Goal: Task Accomplishment & Management: Use online tool/utility

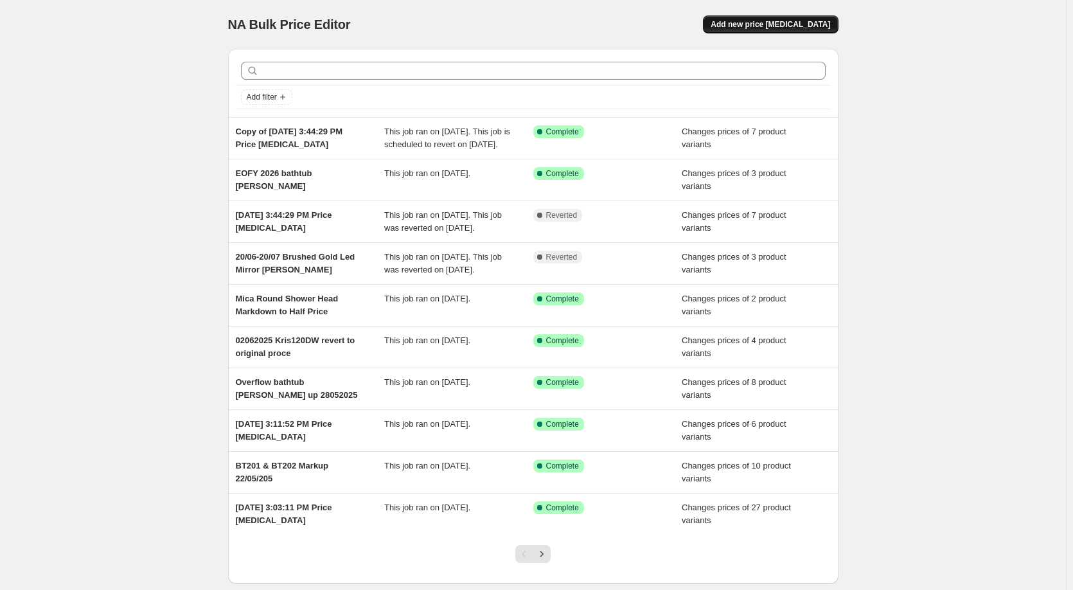
click at [756, 24] on span "Add new price [MEDICAL_DATA]" at bounding box center [771, 24] width 120 height 10
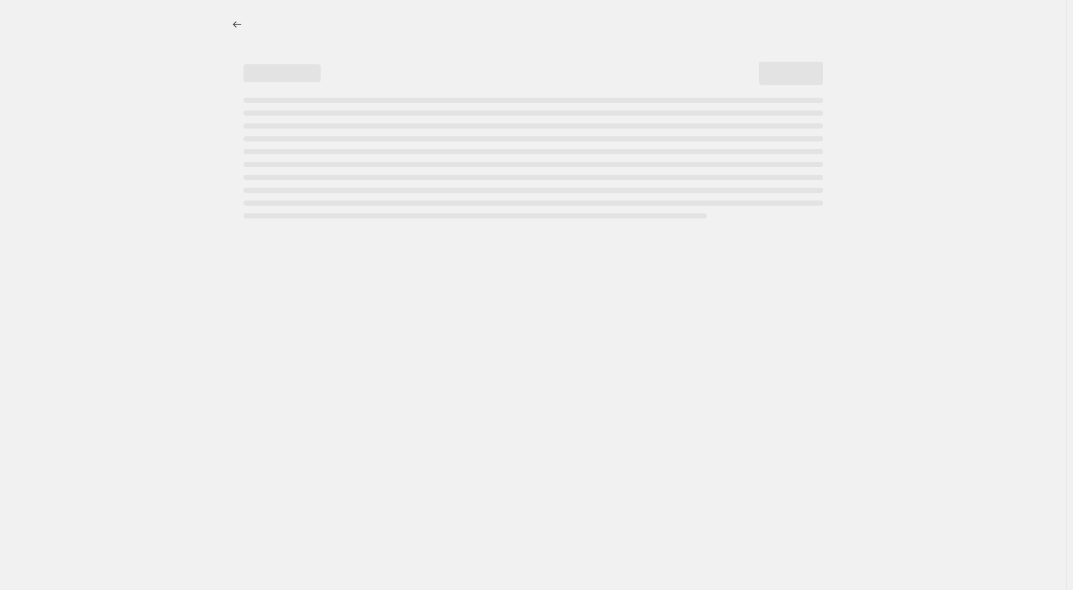
select select "percentage"
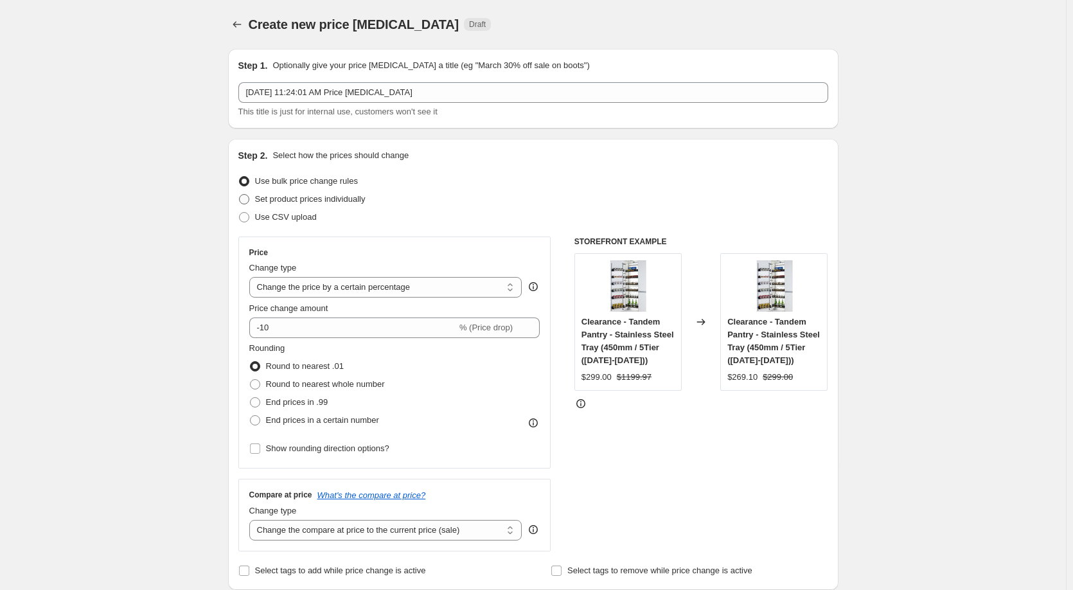
click at [262, 203] on span "Set product prices individually" at bounding box center [310, 199] width 111 height 10
click at [240, 195] on input "Set product prices individually" at bounding box center [239, 194] width 1 height 1
radio input "true"
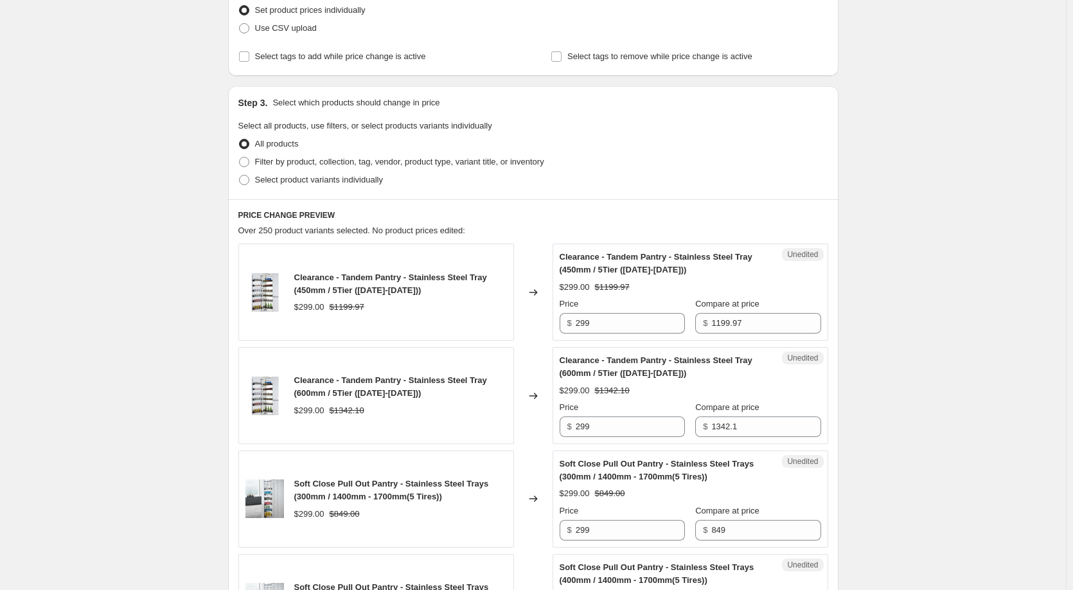
scroll to position [193, 0]
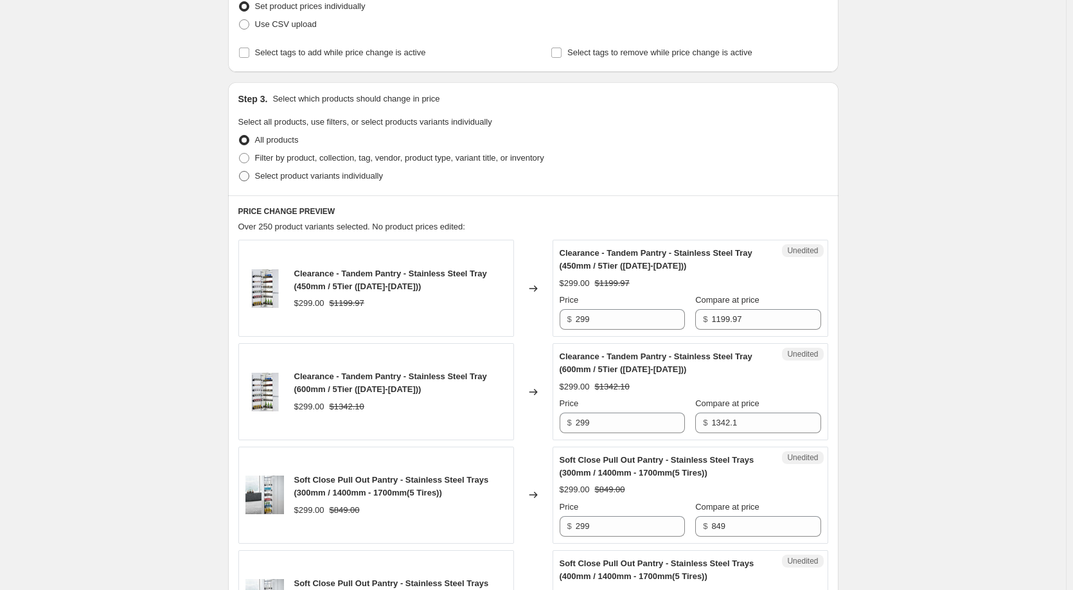
click at [281, 178] on span "Select product variants individually" at bounding box center [319, 176] width 128 height 10
click at [240, 172] on input "Select product variants individually" at bounding box center [239, 171] width 1 height 1
radio input "true"
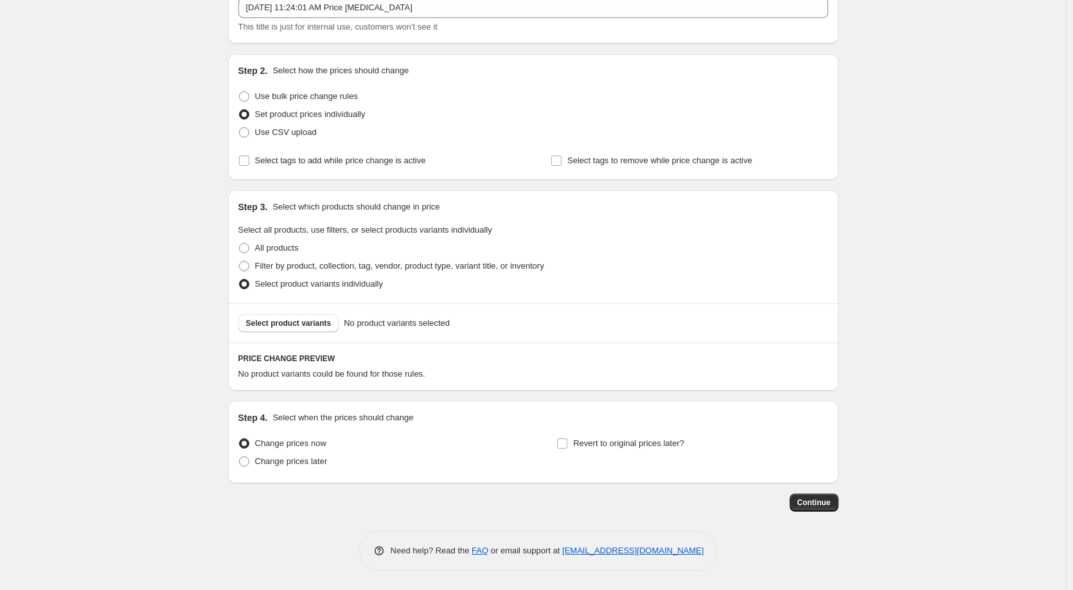
scroll to position [85, 0]
click at [320, 323] on span "Select product variants" at bounding box center [288, 323] width 85 height 10
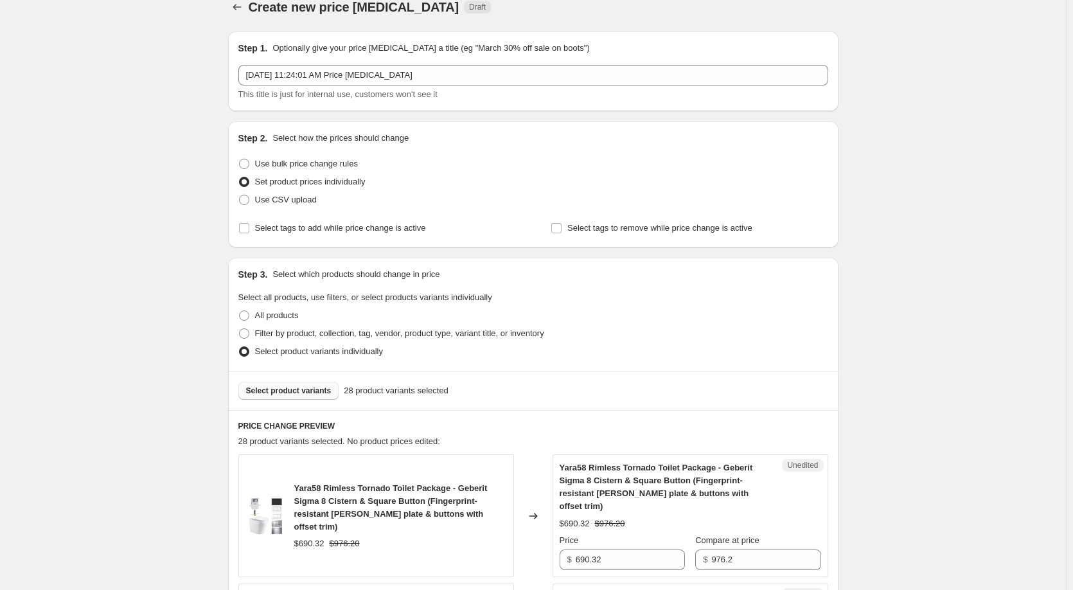
scroll to position [0, 0]
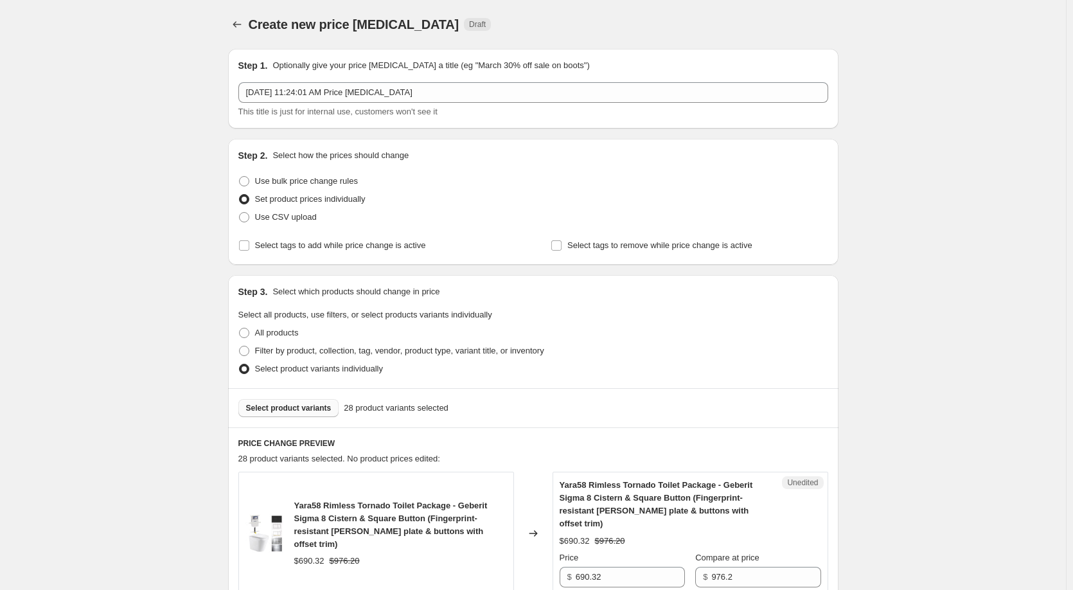
click at [307, 409] on span "Select product variants" at bounding box center [288, 408] width 85 height 10
click at [301, 406] on span "Select product variants" at bounding box center [288, 408] width 85 height 10
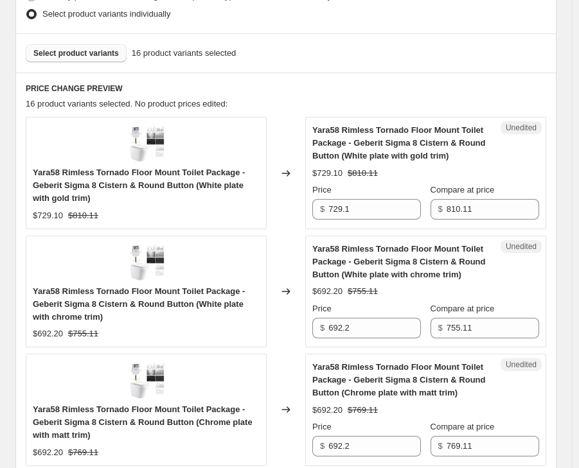
scroll to position [386, 0]
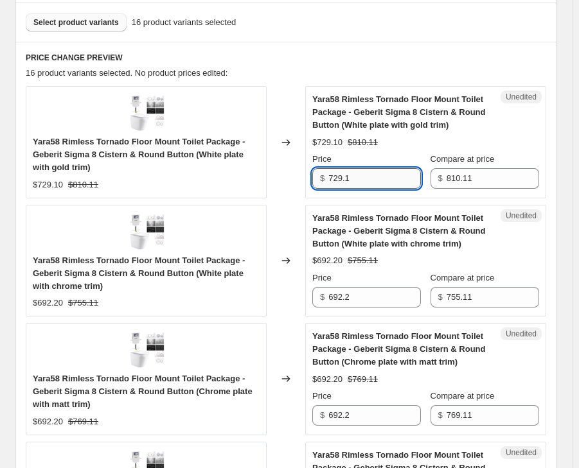
click at [380, 177] on input "729.1" at bounding box center [374, 178] width 93 height 21
click at [382, 175] on input "729.1" at bounding box center [374, 178] width 93 height 21
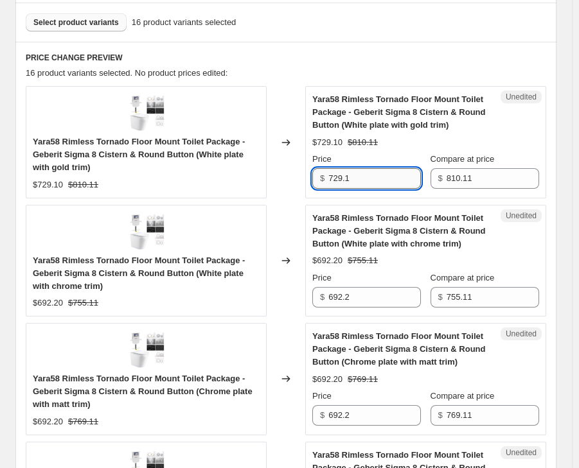
click at [410, 178] on input "729.1" at bounding box center [374, 178] width 93 height 21
type input "741.69"
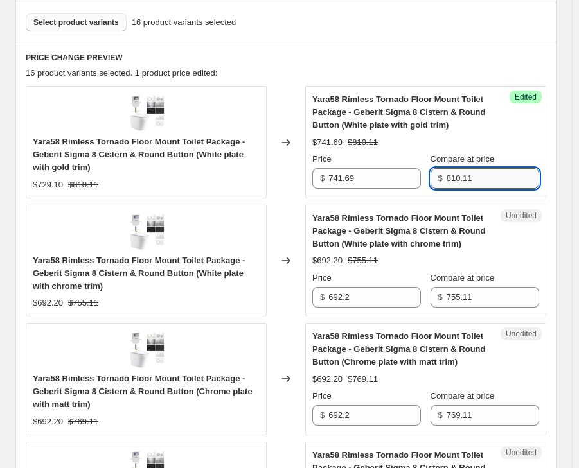
click at [478, 178] on input "810.11" at bounding box center [493, 178] width 93 height 21
type input "824.1"
click at [443, 229] on span "Yara58 Rimless Tornado Floor Mount Toilet Package - Geberit Sigma 8 Cistern & R…" at bounding box center [398, 230] width 173 height 35
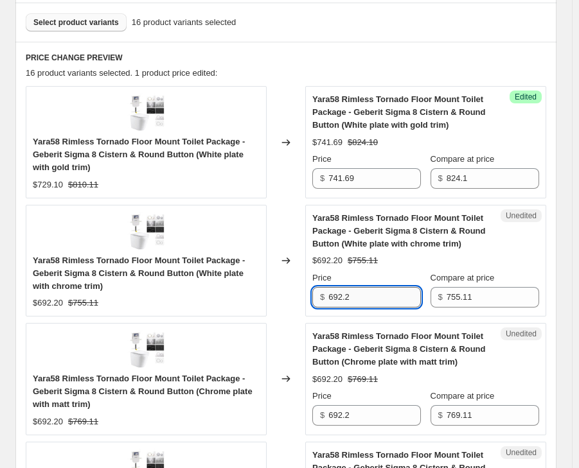
click at [381, 303] on input "692.2" at bounding box center [374, 297] width 93 height 21
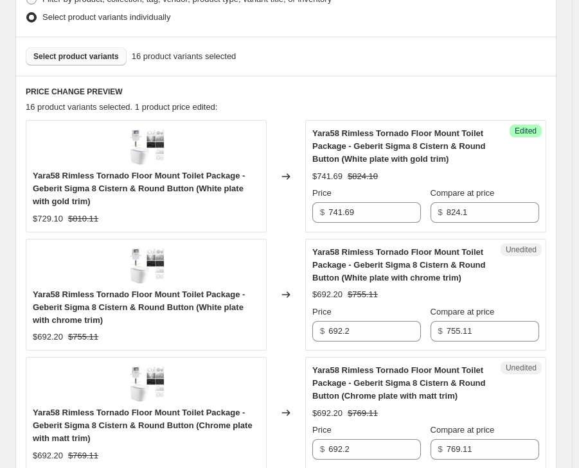
scroll to position [321, 0]
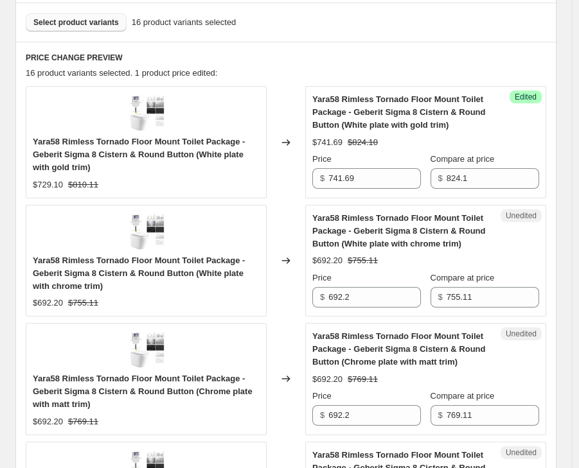
scroll to position [450, 0]
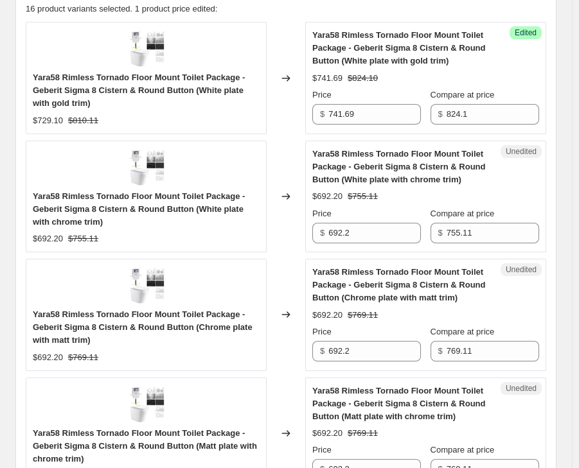
click at [416, 168] on span "Yara58 Rimless Tornado Floor Mount Toilet Package - Geberit Sigma 8 Cistern & R…" at bounding box center [398, 166] width 173 height 35
click at [371, 233] on input "692.2" at bounding box center [374, 233] width 93 height 21
click at [391, 231] on input "692.2" at bounding box center [374, 233] width 93 height 21
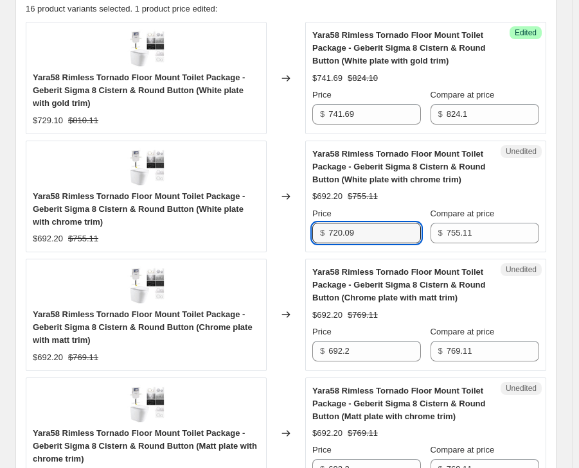
type input "720.09"
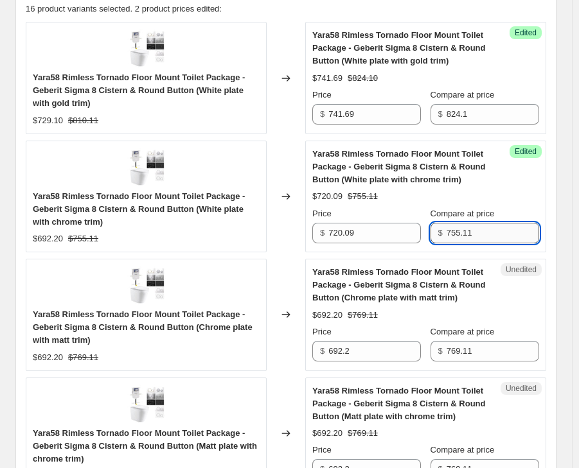
click at [459, 231] on input "755.11" at bounding box center [493, 233] width 93 height 21
paste input "800."
type input "800.1"
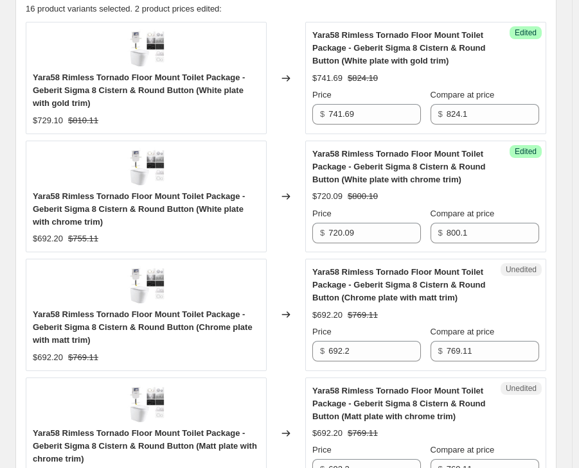
click at [539, 199] on div "$720.09 $800.10" at bounding box center [425, 196] width 227 height 13
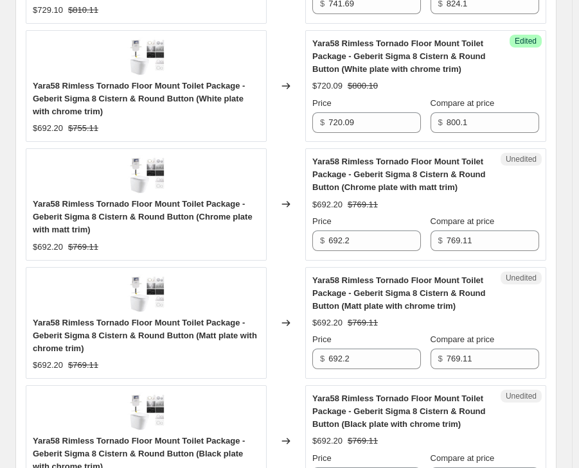
scroll to position [578, 0]
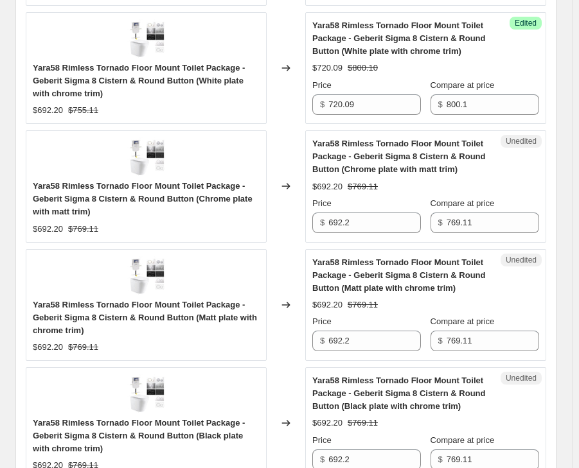
click at [418, 159] on span "Yara58 Rimless Tornado Floor Mount Toilet Package - Geberit Sigma 8 Cistern & R…" at bounding box center [398, 156] width 173 height 35
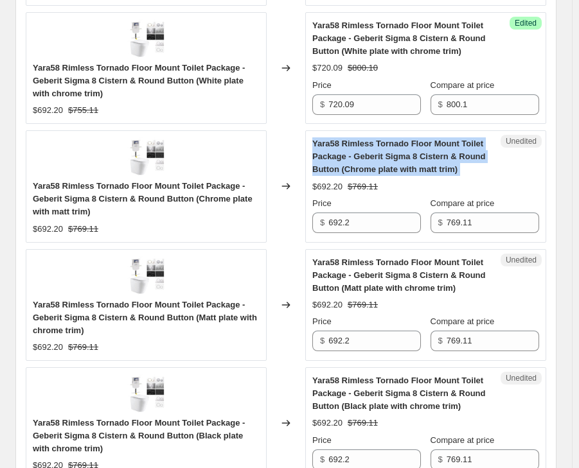
click at [418, 159] on span "Yara58 Rimless Tornado Floor Mount Toilet Package - Geberit Sigma 8 Cistern & R…" at bounding box center [398, 156] width 173 height 35
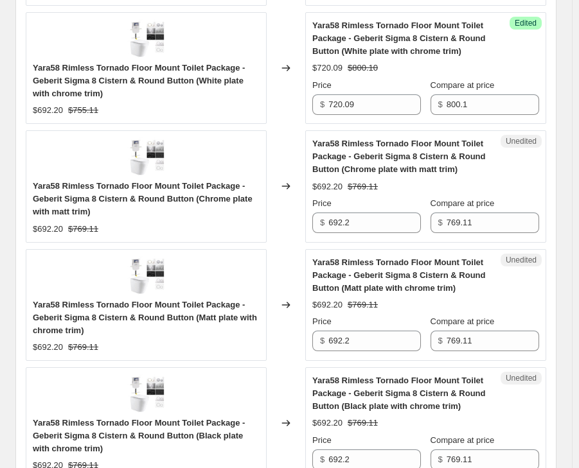
scroll to position [514, 0]
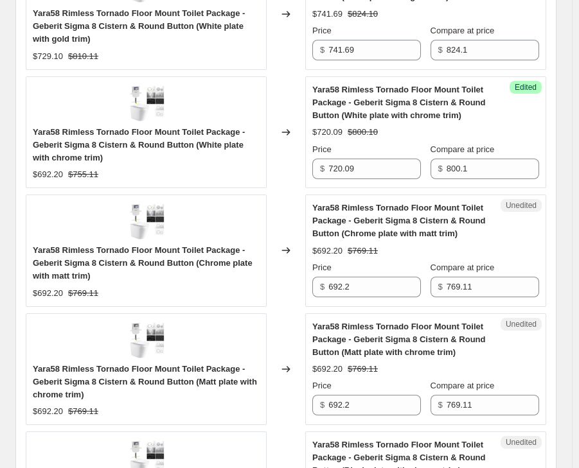
click at [214, 145] on span "Yara58 Rimless Tornado Floor Mount Toilet Package - Geberit Sigma 8 Cistern & R…" at bounding box center [139, 144] width 212 height 35
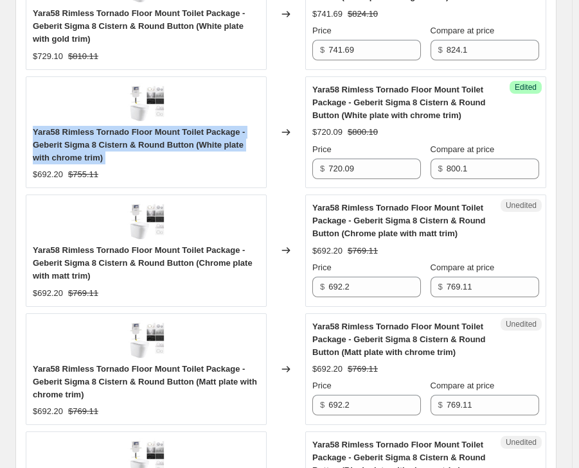
click at [214, 145] on span "Yara58 Rimless Tornado Floor Mount Toilet Package - Geberit Sigma 8 Cistern & R…" at bounding box center [139, 144] width 212 height 35
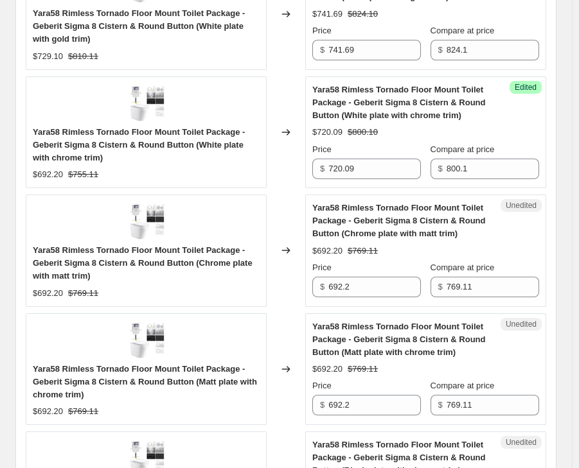
scroll to position [386, 0]
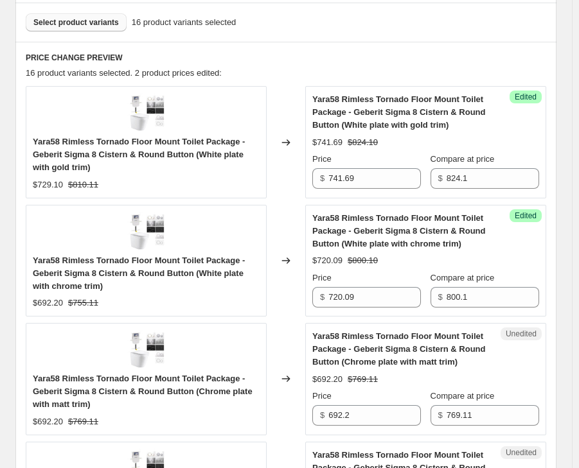
click at [220, 274] on span "Yara58 Rimless Tornado Floor Mount Toilet Package - Geberit Sigma 8 Cistern & R…" at bounding box center [139, 273] width 212 height 35
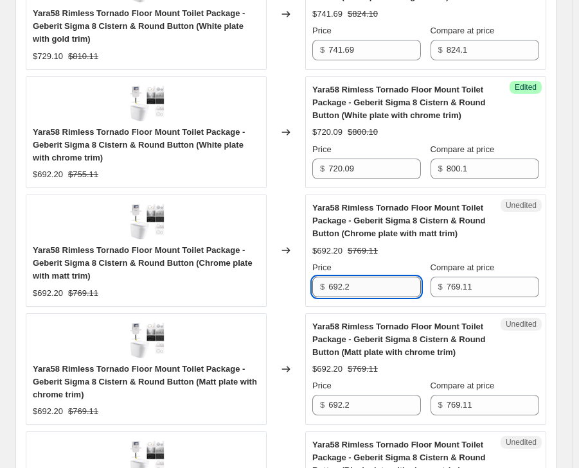
click at [385, 289] on input "692.2" at bounding box center [374, 287] width 93 height 21
click at [385, 287] on input "692.2" at bounding box center [374, 287] width 93 height 21
drag, startPoint x: 385, startPoint y: 287, endPoint x: 402, endPoint y: 285, distance: 16.8
click at [386, 287] on input "692.2" at bounding box center [374, 287] width 93 height 21
type input "720.09"
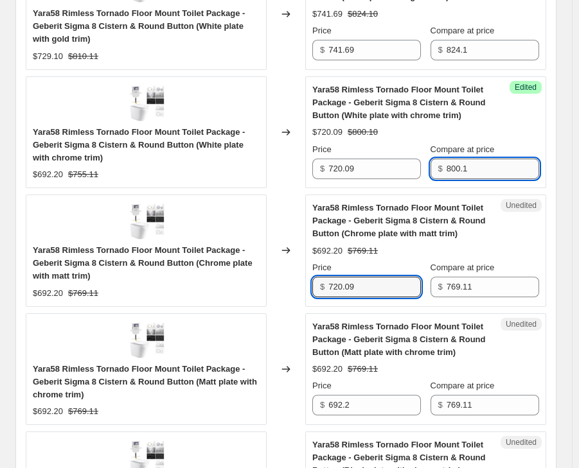
click at [461, 163] on input "800.1" at bounding box center [493, 169] width 93 height 21
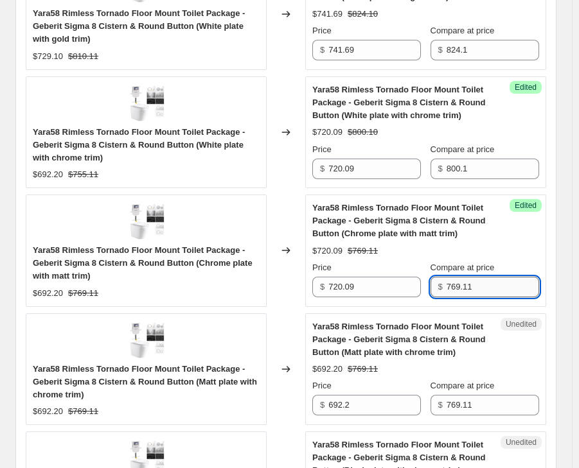
click at [462, 283] on input "769.11" at bounding box center [493, 287] width 93 height 21
paste input "800."
click at [502, 286] on input "800.1" at bounding box center [493, 287] width 93 height 21
type input "800.1"
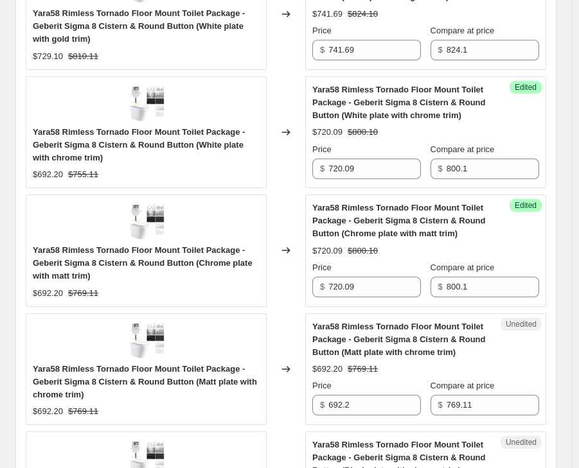
click at [472, 252] on div "$720.09 $800.10" at bounding box center [425, 251] width 227 height 13
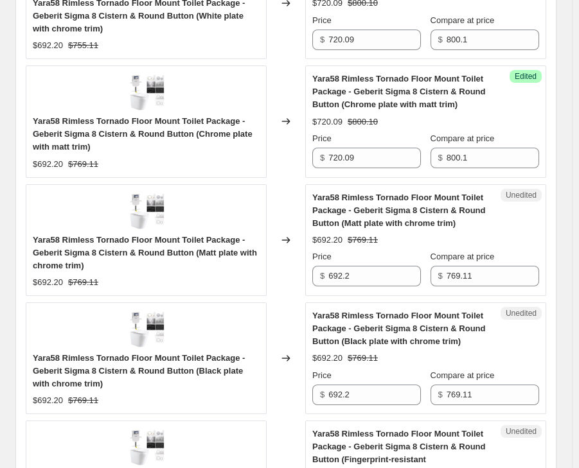
scroll to position [643, 0]
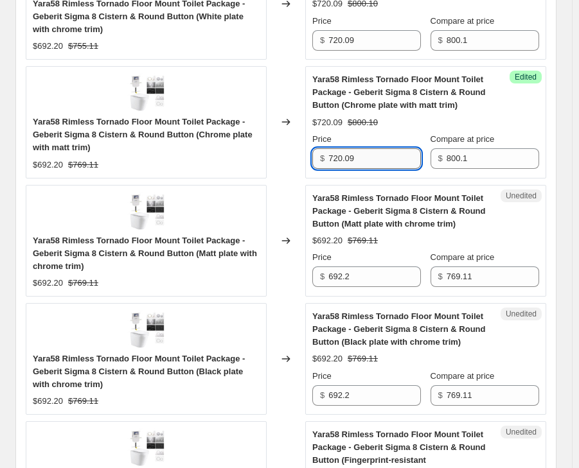
click at [353, 156] on input "720.09" at bounding box center [374, 158] width 93 height 21
click at [341, 272] on input "692.2" at bounding box center [374, 277] width 93 height 21
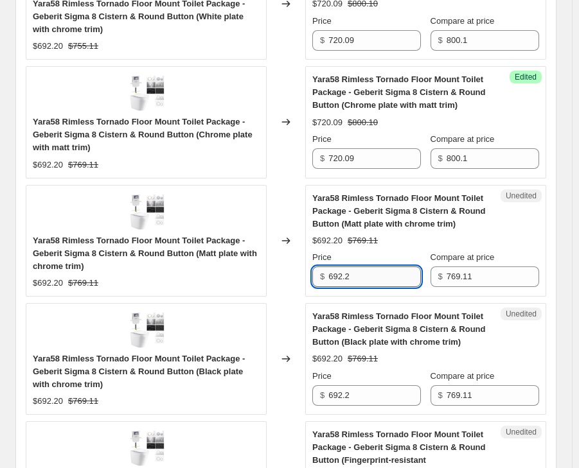
click at [341, 272] on input "692.2" at bounding box center [374, 277] width 93 height 21
paste input "720.09"
type input "720.09"
click at [469, 154] on input "800.1" at bounding box center [493, 158] width 93 height 21
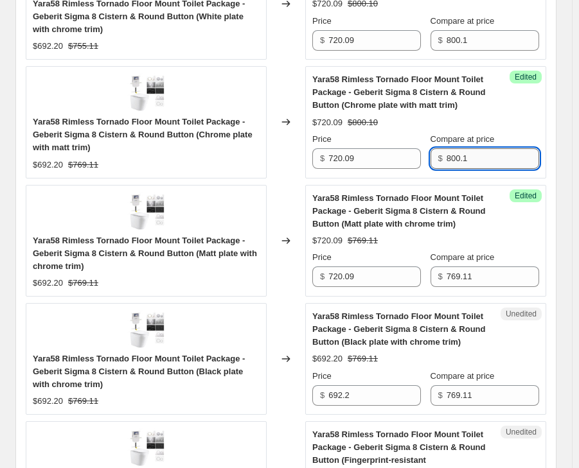
click at [469, 154] on input "800.1" at bounding box center [493, 158] width 93 height 21
click at [466, 271] on input "769.11" at bounding box center [493, 277] width 93 height 21
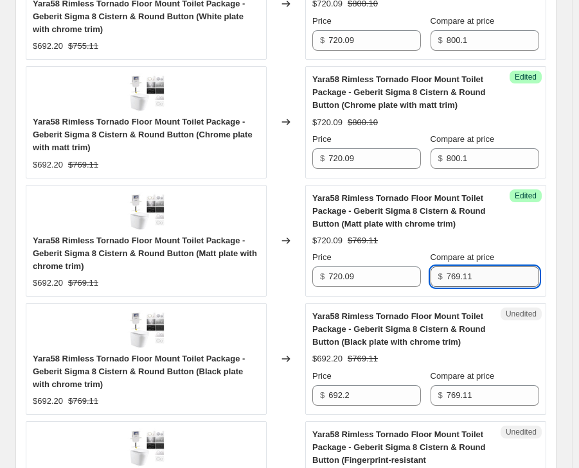
click at [466, 271] on input "769.11" at bounding box center [493, 277] width 93 height 21
paste input "800."
type input "800.1"
click at [512, 218] on div "Yara58 Rimless Tornado Floor Mount Toilet Package - Geberit Sigma 8 Cistern & R…" at bounding box center [425, 240] width 227 height 96
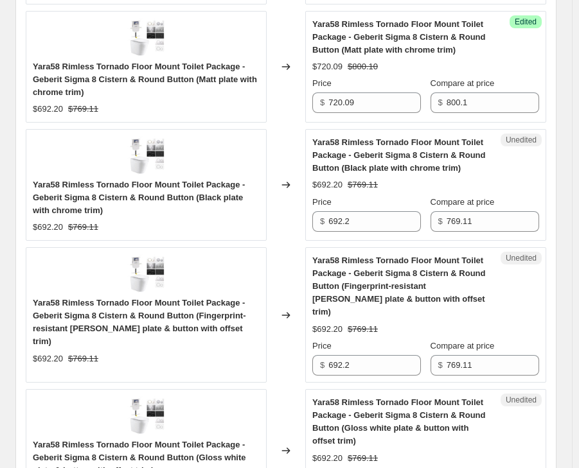
scroll to position [835, 0]
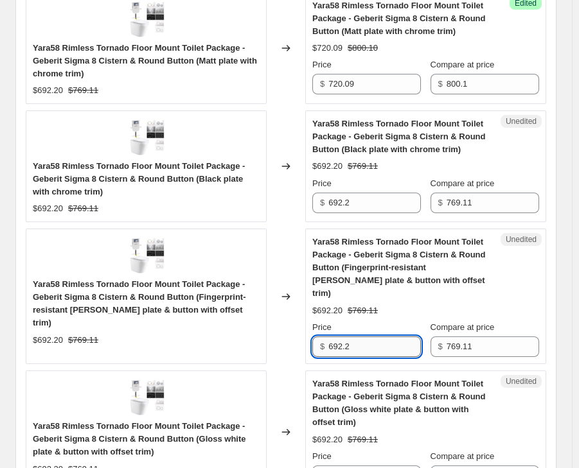
click at [339, 337] on input "692.2" at bounding box center [374, 347] width 93 height 21
click at [344, 205] on input "692.2" at bounding box center [374, 203] width 93 height 21
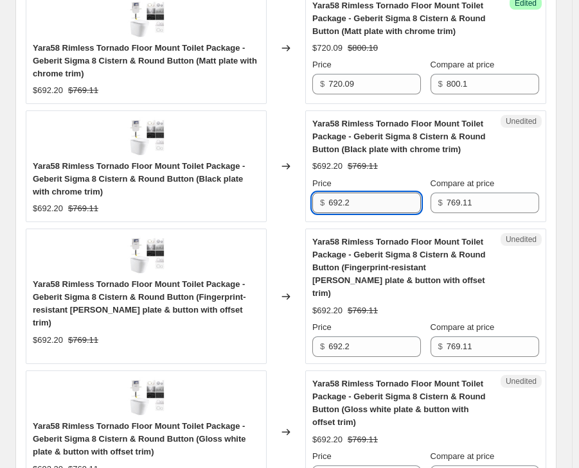
click at [344, 205] on input "692.2" at bounding box center [374, 203] width 93 height 21
paste input "720.09"
type input "720.09"
click at [487, 206] on input "769.11" at bounding box center [493, 203] width 93 height 21
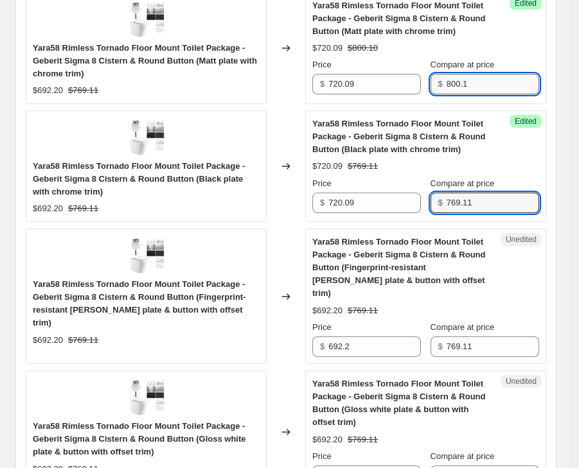
click at [465, 85] on input "800.1" at bounding box center [493, 84] width 93 height 21
click at [461, 202] on input "769.11" at bounding box center [493, 203] width 93 height 21
paste input "800."
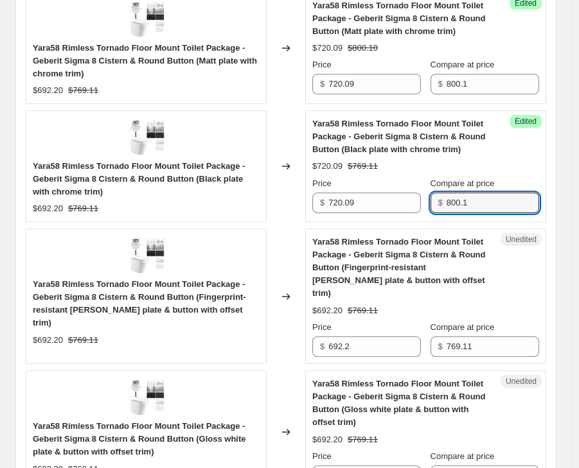
type input "800.1"
click at [440, 242] on span "Yara58 Rimless Tornado Floor Mount Toilet Package - Geberit Sigma 8 Cistern & R…" at bounding box center [398, 267] width 173 height 61
click at [346, 269] on span "Yara58 Rimless Tornado Floor Mount Toilet Package - Geberit Sigma 8 Cistern & R…" at bounding box center [398, 267] width 173 height 61
click at [206, 303] on div "Yara58 Rimless Tornado Floor Mount Toilet Package - Geberit Sigma 8 Cistern & R…" at bounding box center [146, 303] width 227 height 51
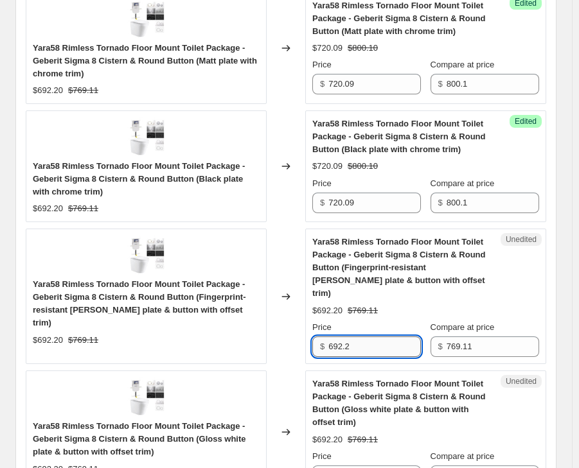
click at [372, 339] on input "692.2" at bounding box center [374, 347] width 93 height 21
click at [364, 337] on input "692.2" at bounding box center [374, 347] width 93 height 21
paste input "711.09"
type input "711.09"
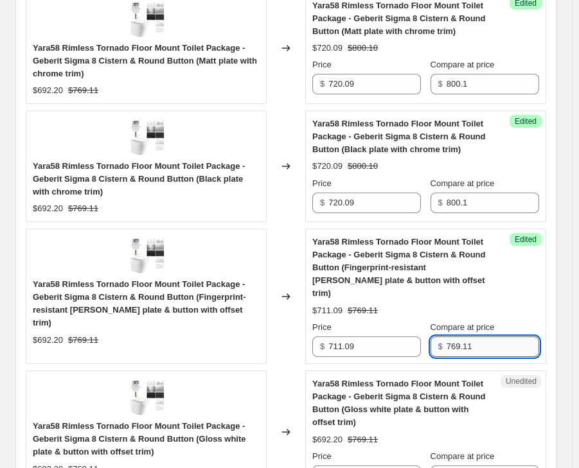
click at [477, 337] on input "769.11" at bounding box center [493, 347] width 93 height 21
paste input "90."
type input "790.1"
click at [489, 305] on div "$711.09 $769.11" at bounding box center [425, 311] width 227 height 13
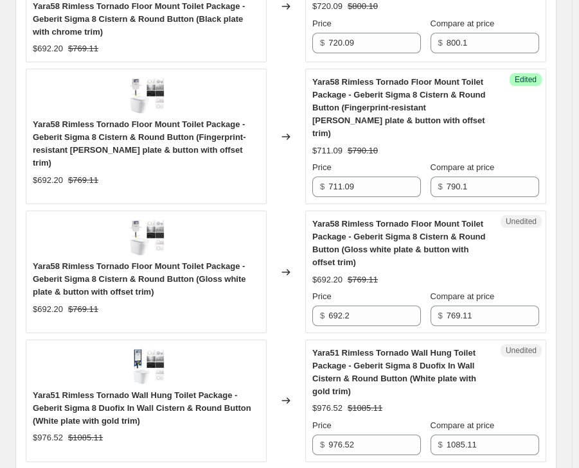
scroll to position [1028, 0]
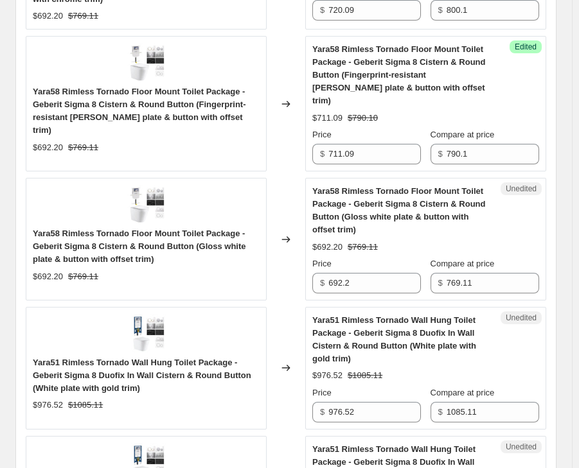
click at [331, 196] on span "Yara58 Rimless Tornado Floor Mount Toilet Package - Geberit Sigma 8 Cistern & R…" at bounding box center [398, 210] width 173 height 48
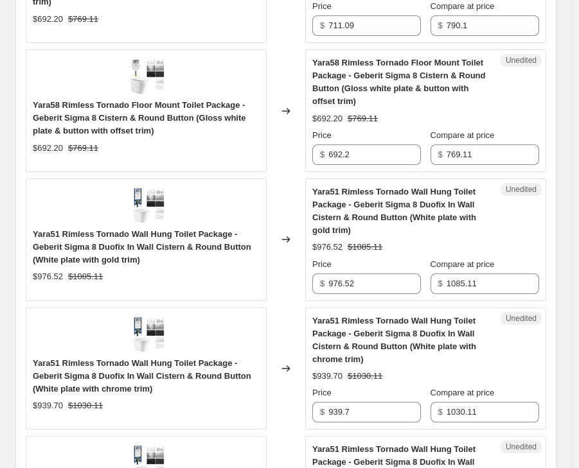
scroll to position [1092, 0]
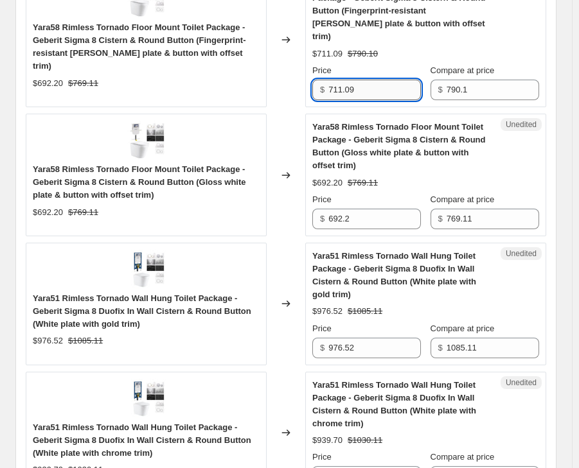
click at [359, 83] on input "711.09" at bounding box center [374, 90] width 93 height 21
click at [358, 80] on input "711.09" at bounding box center [374, 90] width 93 height 21
click at [348, 80] on input "711.09" at bounding box center [374, 90] width 93 height 21
click at [383, 215] on input "692.2" at bounding box center [374, 219] width 93 height 21
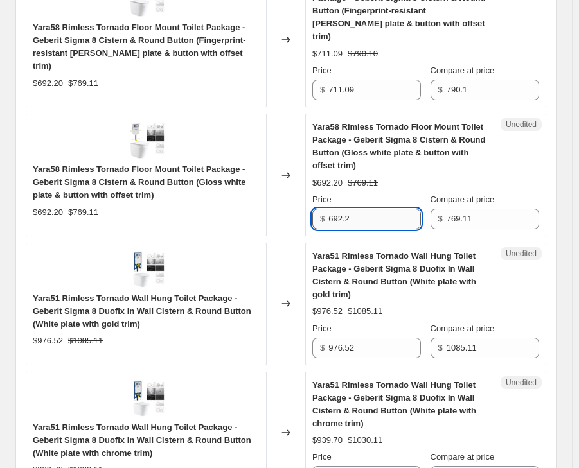
click at [384, 211] on input "692.2" at bounding box center [374, 219] width 93 height 21
click at [386, 213] on input "692.2" at bounding box center [374, 219] width 93 height 21
paste input "711.09"
type input "711.09"
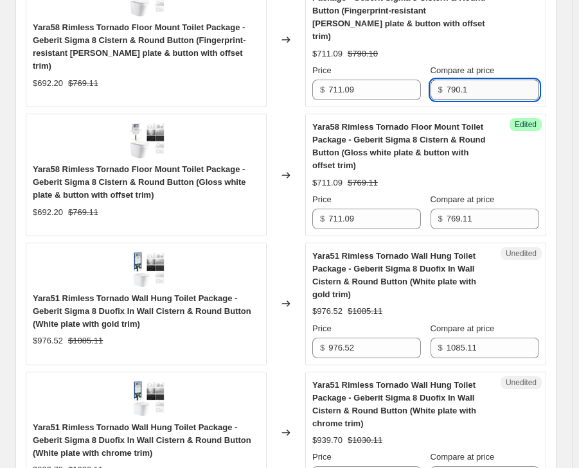
click at [476, 80] on input "790.1" at bounding box center [493, 90] width 93 height 21
click at [470, 209] on input "769.11" at bounding box center [493, 219] width 93 height 21
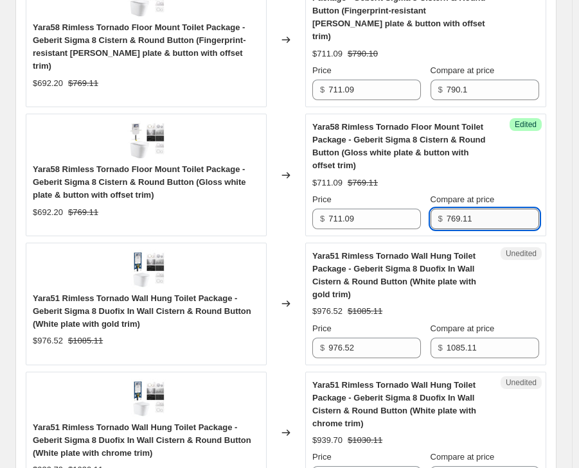
click at [470, 209] on input "769.11" at bounding box center [493, 219] width 93 height 21
paste input "90."
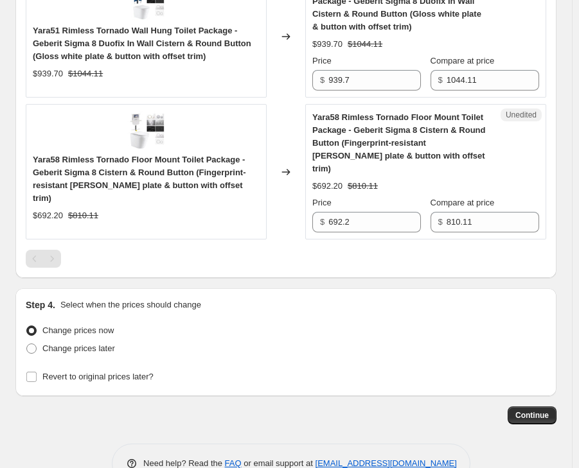
scroll to position [2298, 0]
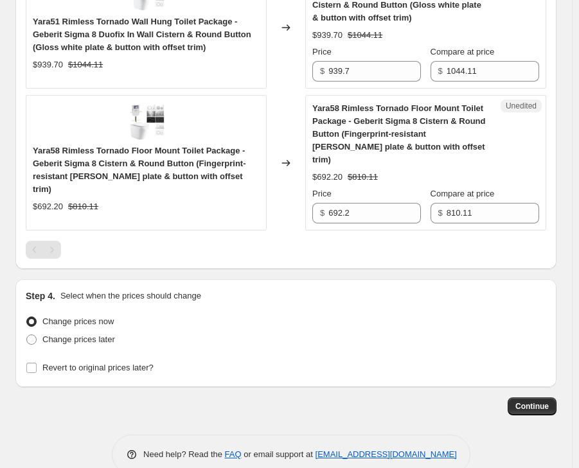
type input "790.1"
click at [367, 203] on input "692.2" at bounding box center [374, 213] width 93 height 21
paste input "711.09"
type input "711.09"
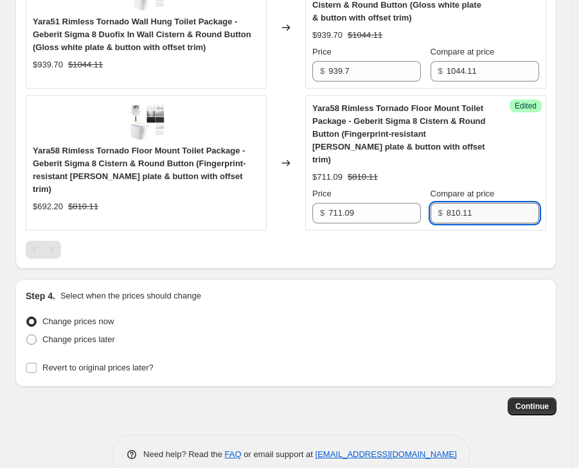
click at [469, 203] on input "810.11" at bounding box center [493, 213] width 93 height 21
paste input "790."
type input "790.1"
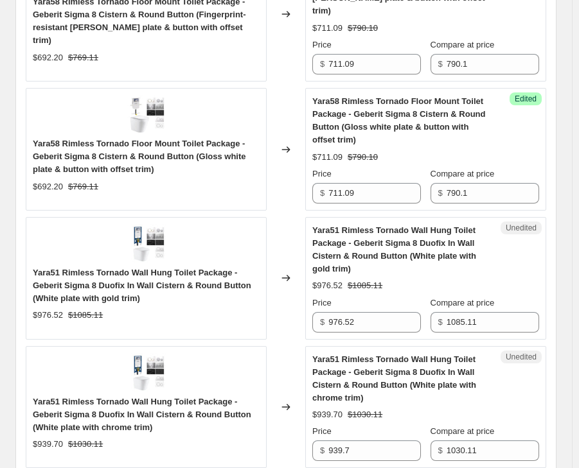
scroll to position [1132, 0]
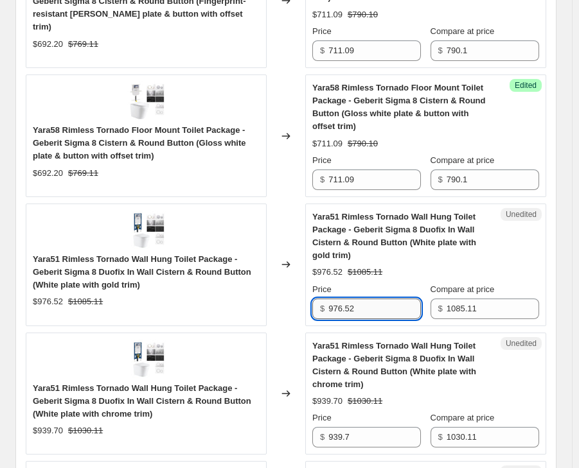
click at [354, 299] on input "976.52" at bounding box center [374, 309] width 93 height 21
paste input "89.19"
type input "989.19"
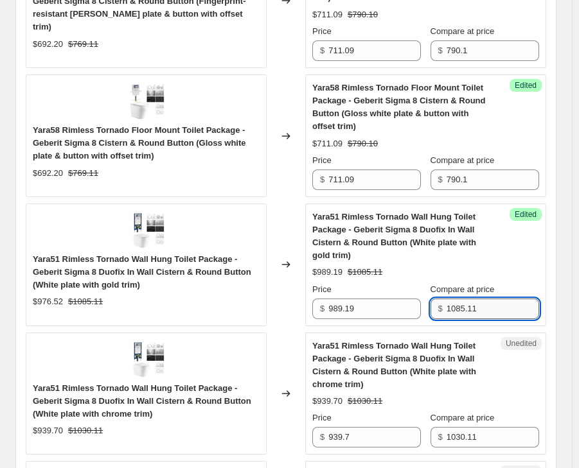
click at [483, 299] on input "1085.11" at bounding box center [493, 309] width 93 height 21
paste input "99."
type input "1099.1"
click at [478, 348] on div "Yara51 Rimless Tornado Wall Hung Toilet Package - Geberit Sigma 8 Duofix In Wal…" at bounding box center [399, 365] width 175 height 51
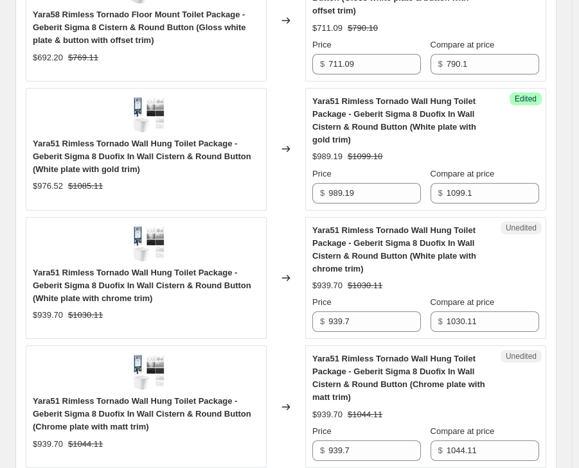
scroll to position [1260, 0]
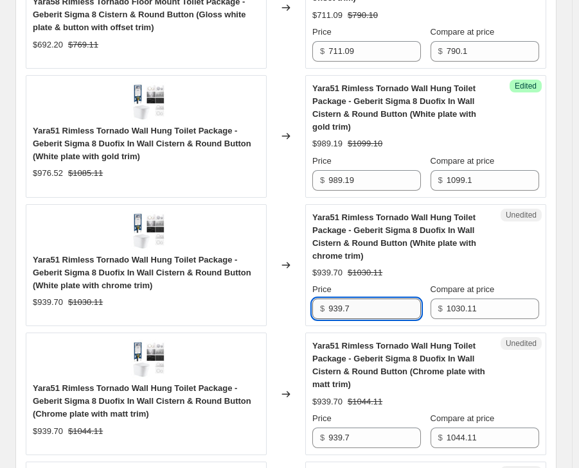
click at [360, 299] on input "939.7" at bounding box center [374, 309] width 93 height 21
paste input "67.59"
type input "967.59"
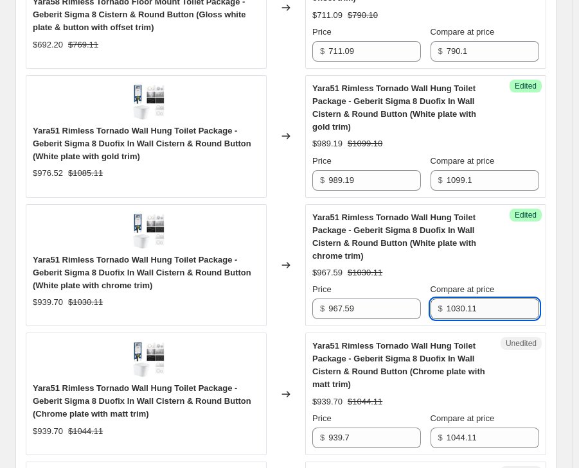
click at [486, 299] on input "1030.11" at bounding box center [493, 309] width 93 height 21
paste input "75."
type input "1075.1"
click at [484, 267] on div "$967.59 $1030.11" at bounding box center [425, 273] width 227 height 13
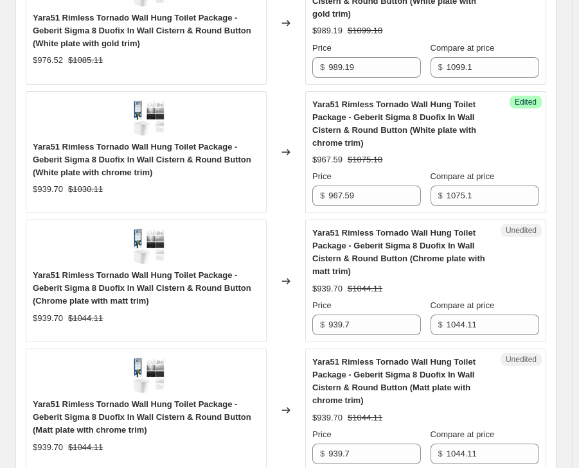
scroll to position [1453, 0]
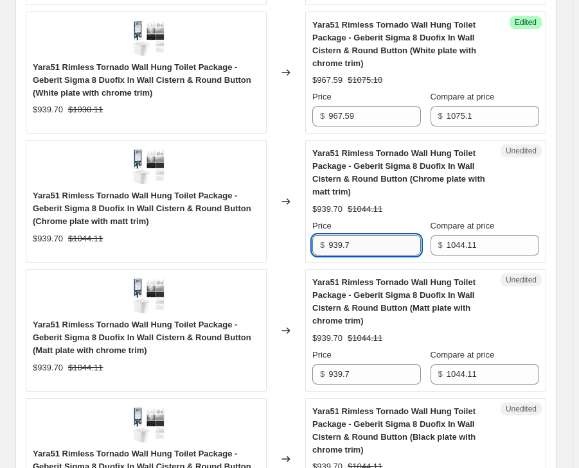
click at [380, 235] on input "939.7" at bounding box center [374, 245] width 93 height 21
paste input "67.59"
type input "967.59"
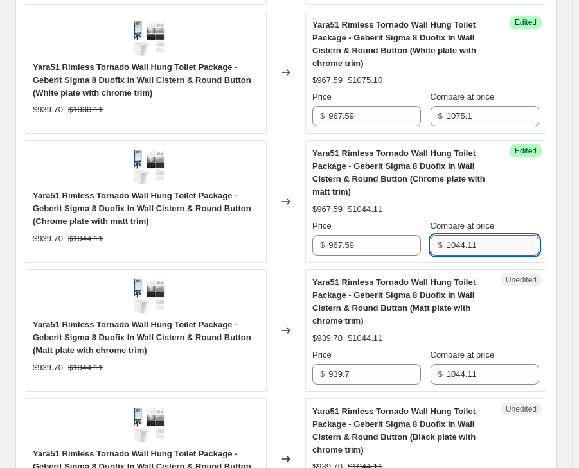
click at [483, 235] on input "1044.11" at bounding box center [493, 245] width 93 height 21
paste input "75."
type input "1075.1"
click at [447, 282] on span "Yara51 Rimless Tornado Wall Hung Toilet Package - Geberit Sigma 8 Duofix In Wal…" at bounding box center [393, 302] width 163 height 48
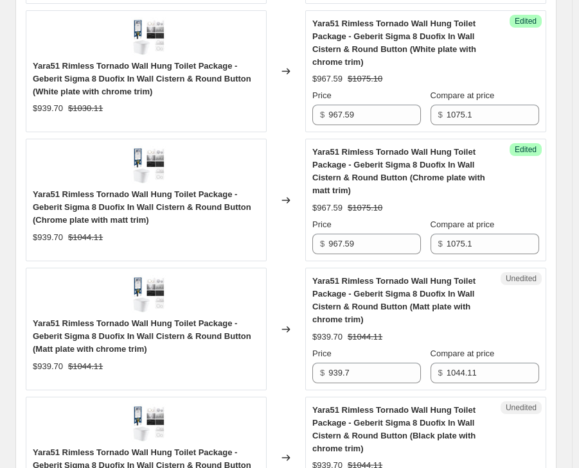
scroll to position [1517, 0]
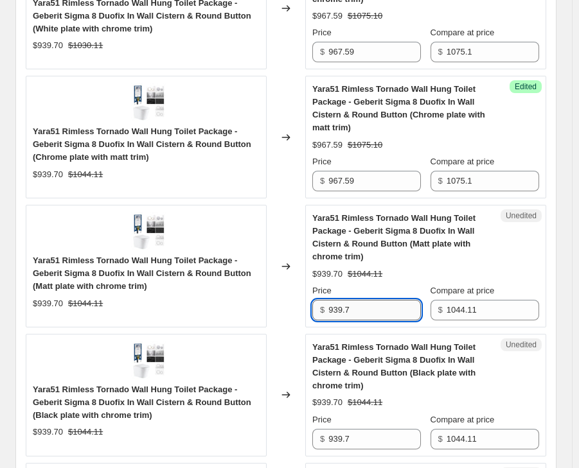
click at [342, 302] on input "939.7" at bounding box center [374, 310] width 93 height 21
paste input "67.59"
type input "967.59"
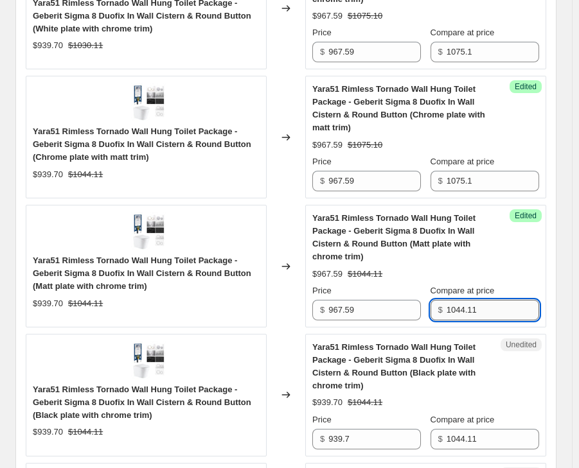
click at [513, 308] on div "Success Edited Yara51 Rimless Tornado Wall Hung Toilet Package - Geberit Sigma …" at bounding box center [425, 266] width 241 height 123
click at [508, 303] on input "1044.11" at bounding box center [493, 310] width 93 height 21
paste input "75."
type input "1075.1"
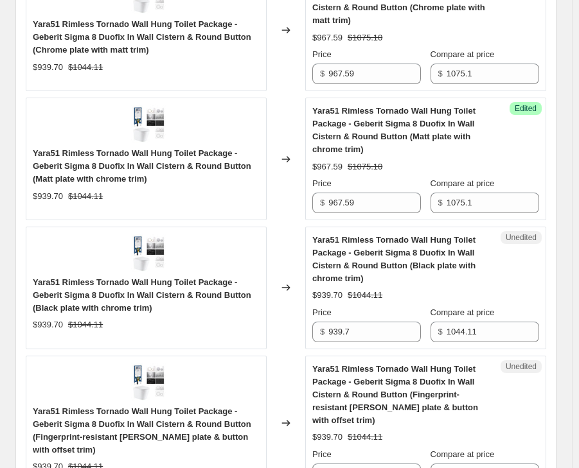
scroll to position [1646, 0]
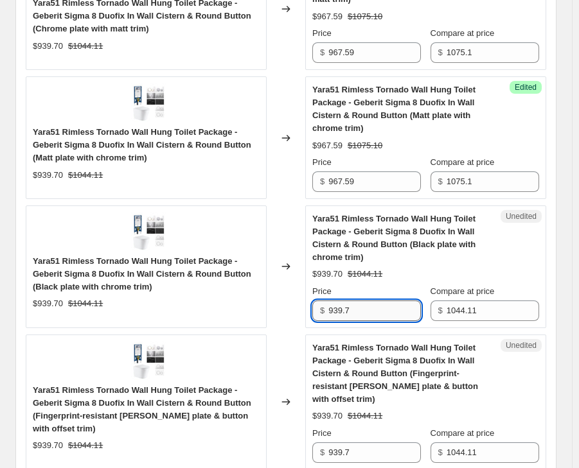
click at [353, 302] on input "939.7" at bounding box center [374, 311] width 93 height 21
paste input "67.59"
type input "967.59"
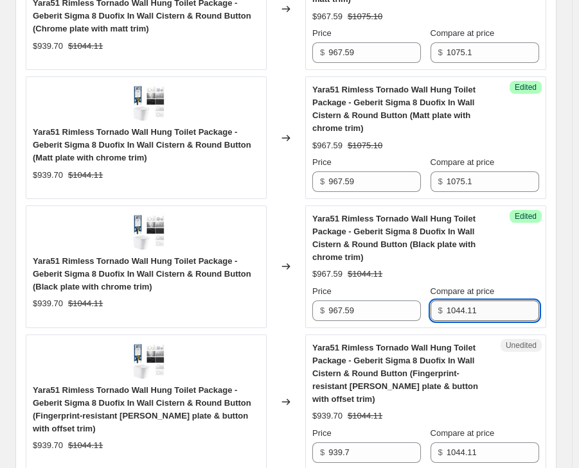
click at [487, 301] on input "1044.11" at bounding box center [493, 311] width 93 height 21
paste input "75."
type input "1075.1"
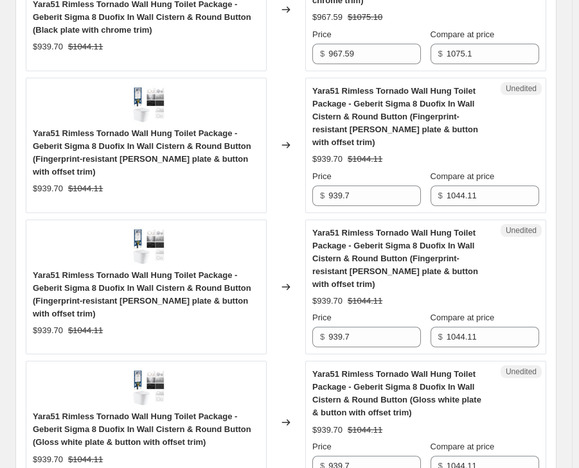
scroll to position [1967, 0]
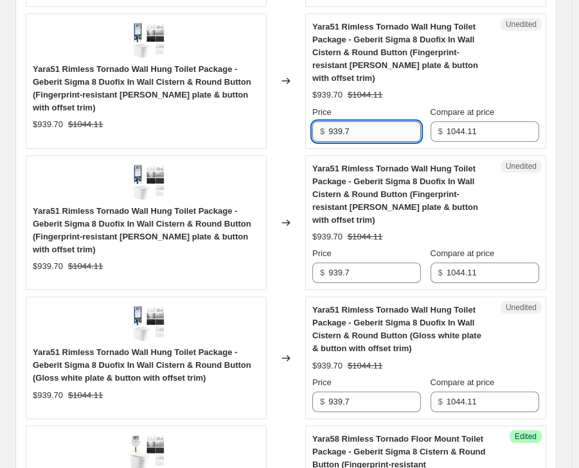
click at [360, 121] on input "939.7" at bounding box center [374, 131] width 93 height 21
paste input "58.59"
type input "958.59"
click at [384, 263] on input "939.7" at bounding box center [374, 273] width 93 height 21
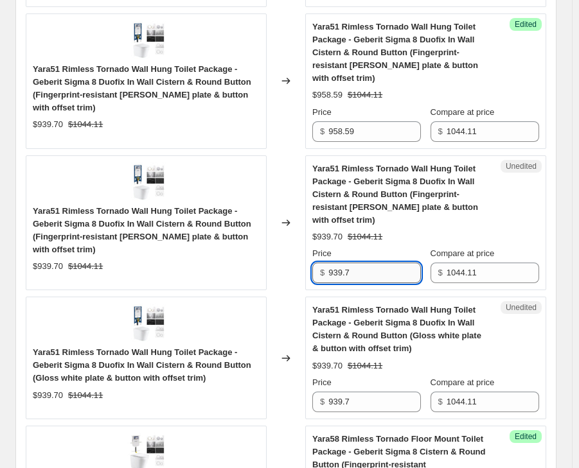
click at [384, 263] on input "939.7" at bounding box center [374, 273] width 93 height 21
paste input "58.59"
type input "958.59"
click at [353, 392] on input "939.7" at bounding box center [374, 402] width 93 height 21
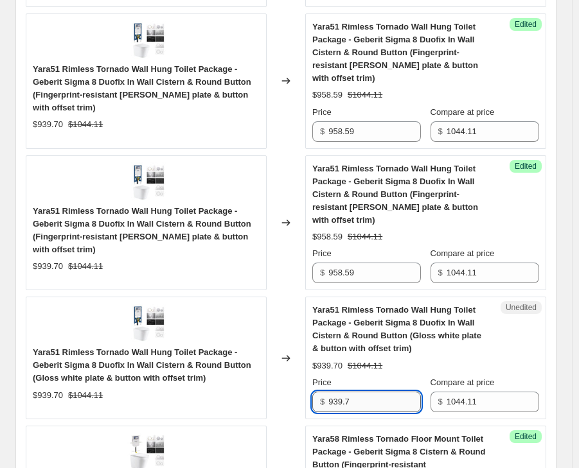
click at [353, 392] on input "939.7" at bounding box center [374, 402] width 93 height 21
paste input "58.59"
type input "958.59"
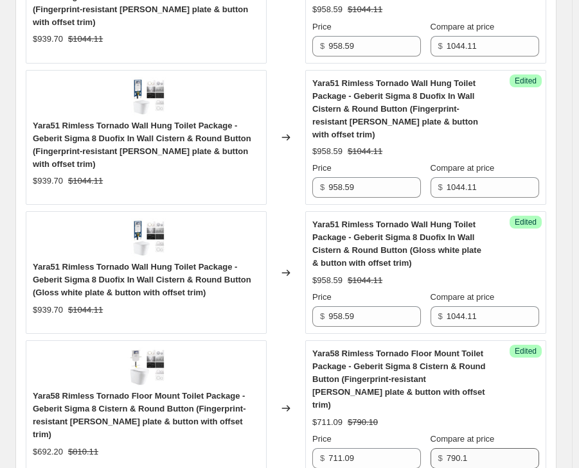
scroll to position [2031, 0]
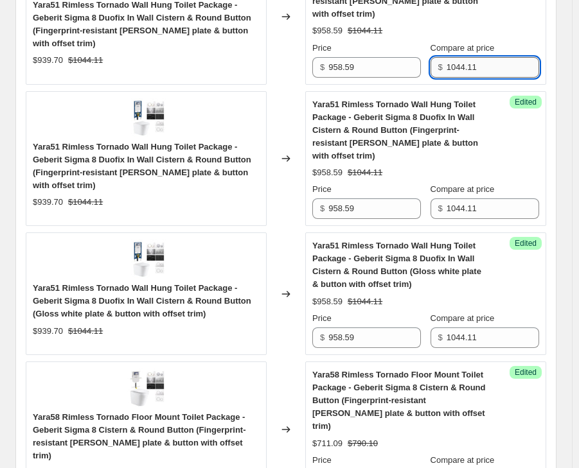
click at [479, 57] on input "1044.11" at bounding box center [493, 67] width 93 height 21
paste input "65."
type input "1065.1"
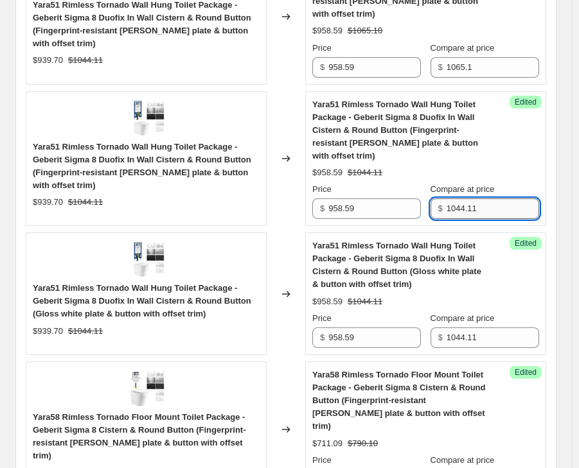
click at [467, 199] on input "1044.11" at bounding box center [493, 209] width 93 height 21
paste input "65."
type input "1065.1"
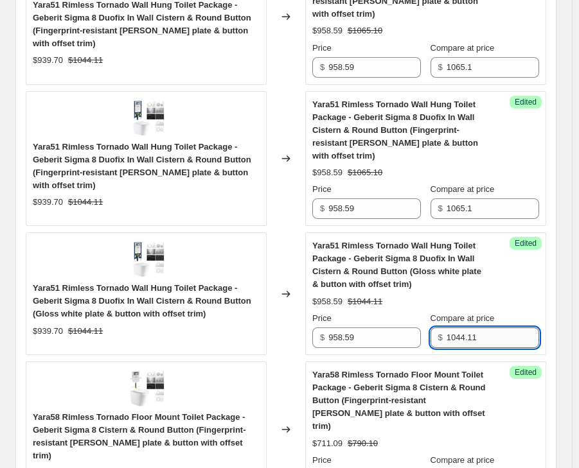
click at [461, 328] on input "1044.11" at bounding box center [493, 338] width 93 height 21
paste input "65."
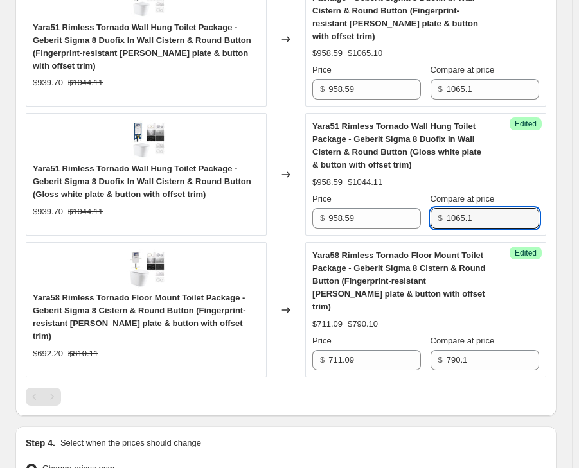
scroll to position [2288, 0]
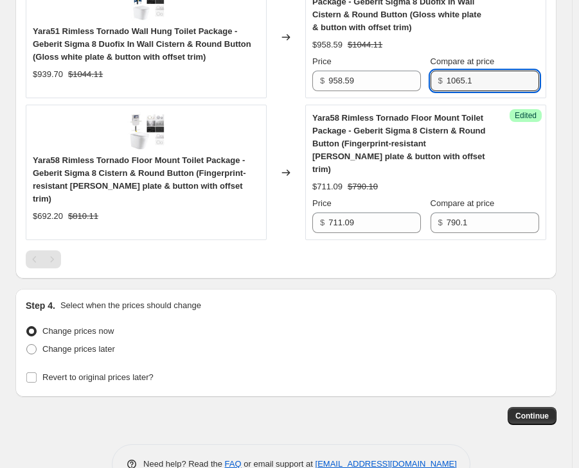
type input "1065.1"
click at [510, 341] on div "Change prices later" at bounding box center [286, 350] width 520 height 18
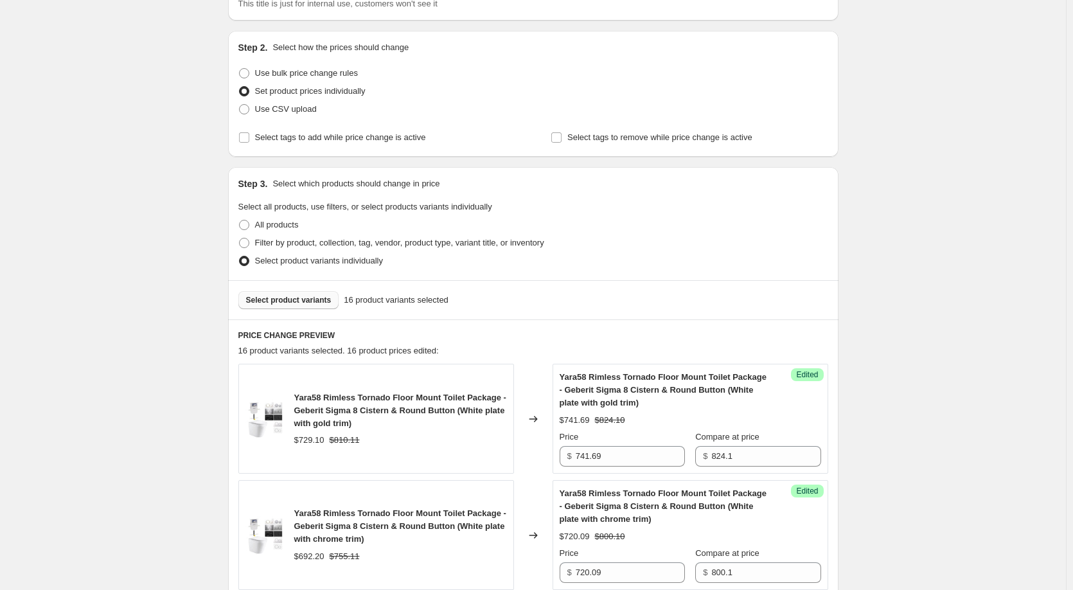
scroll to position [0, 0]
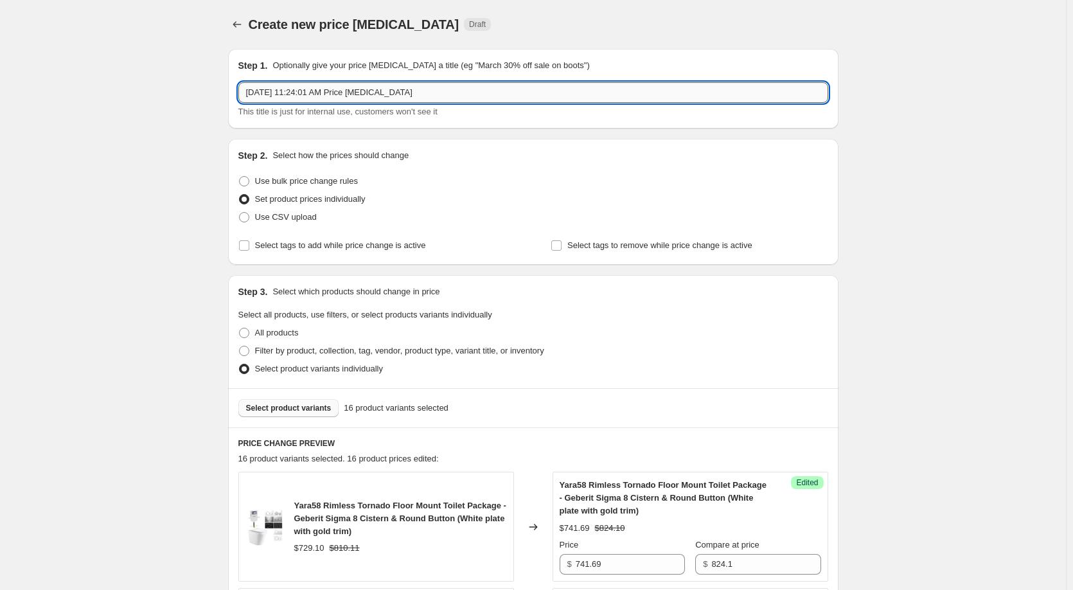
drag, startPoint x: 326, startPoint y: 93, endPoint x: 373, endPoint y: 94, distance: 46.9
click at [326, 93] on input "[DATE] 11:24:01 AM Price [MEDICAL_DATA]" at bounding box center [533, 92] width 590 height 21
drag, startPoint x: 467, startPoint y: 96, endPoint x: 166, endPoint y: 97, distance: 300.7
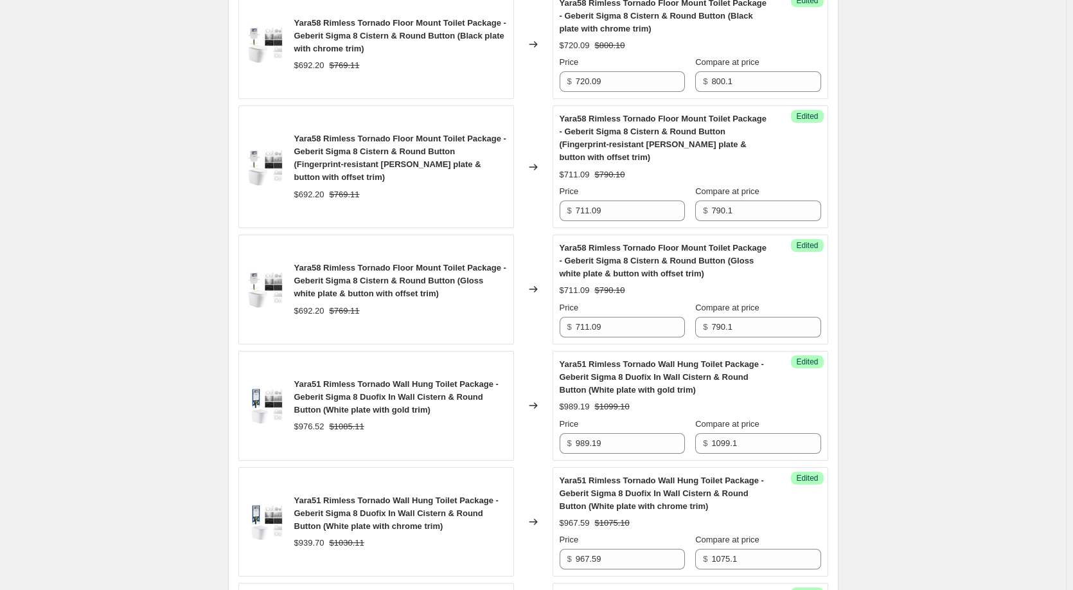
scroll to position [931, 0]
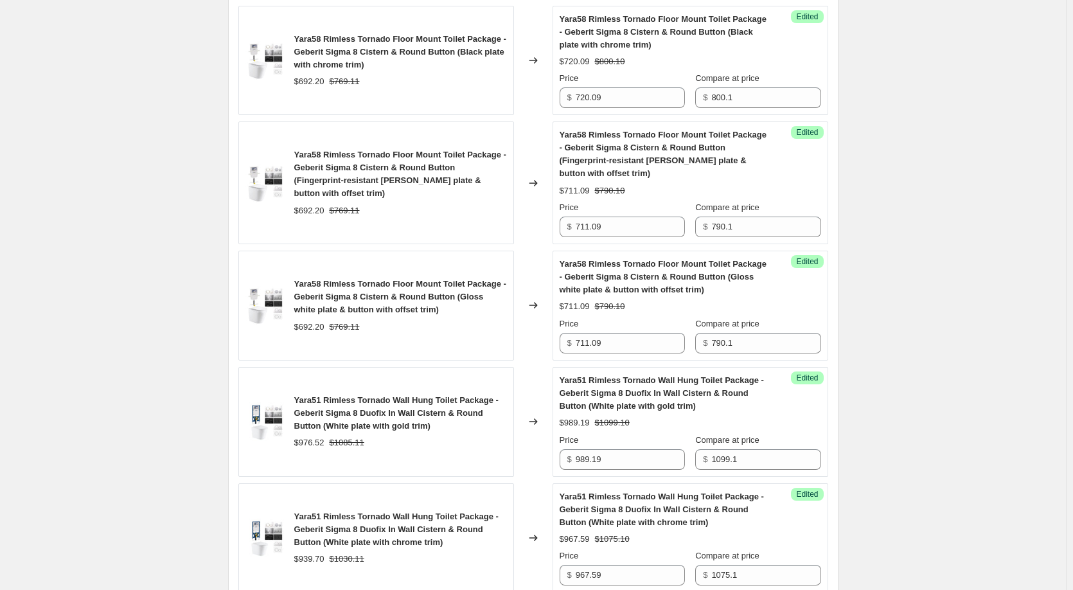
type input "yara & max toilet bundle price update"
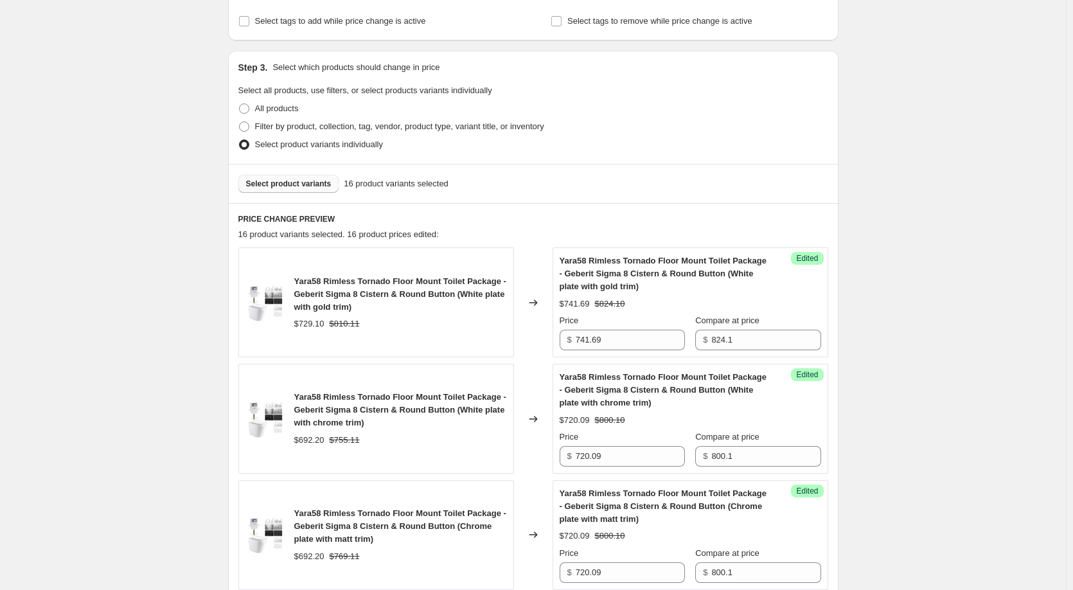
scroll to position [0, 0]
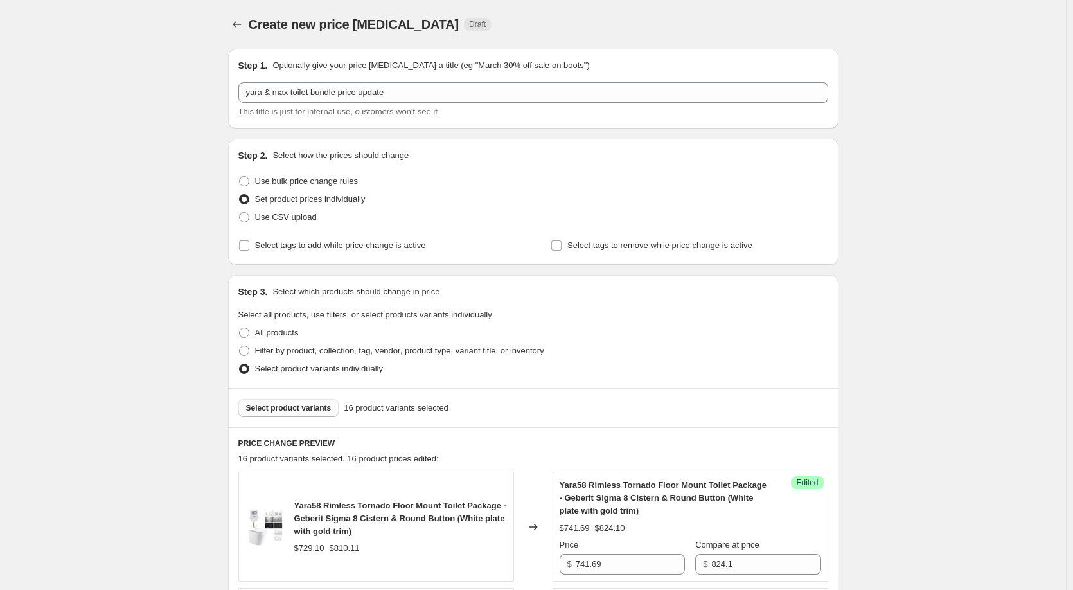
click at [281, 407] on span "Select product variants" at bounding box center [288, 408] width 85 height 10
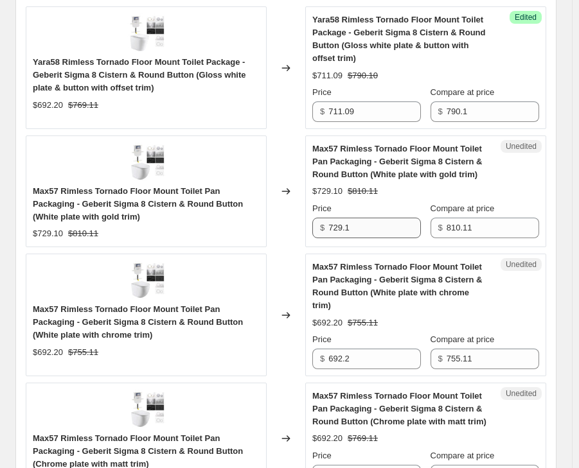
scroll to position [1221, 0]
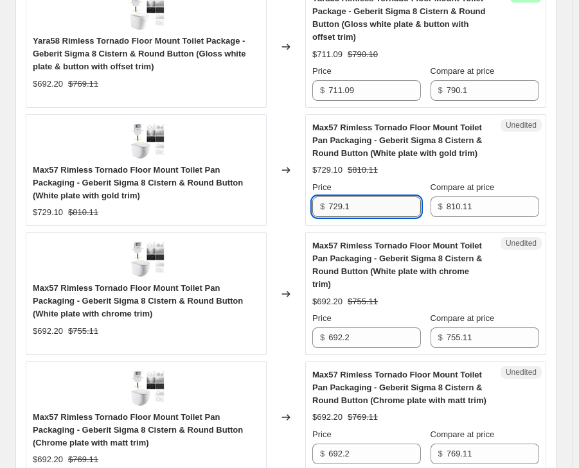
click at [371, 197] on input "729.1" at bounding box center [374, 207] width 93 height 21
paste input "41.69"
type input "741.69"
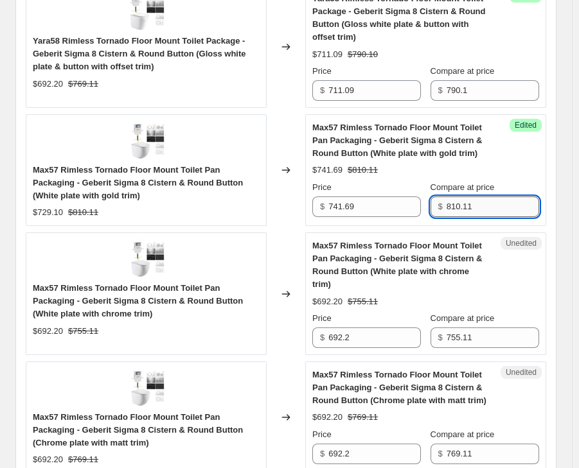
click at [488, 197] on input "810.11" at bounding box center [493, 207] width 93 height 21
paste input "24."
type input "824.1"
click at [463, 244] on span "Max57 Rimless Tornado Floor Mount Toilet Pan Packaging - Geberit Sigma 8 Cister…" at bounding box center [397, 265] width 170 height 48
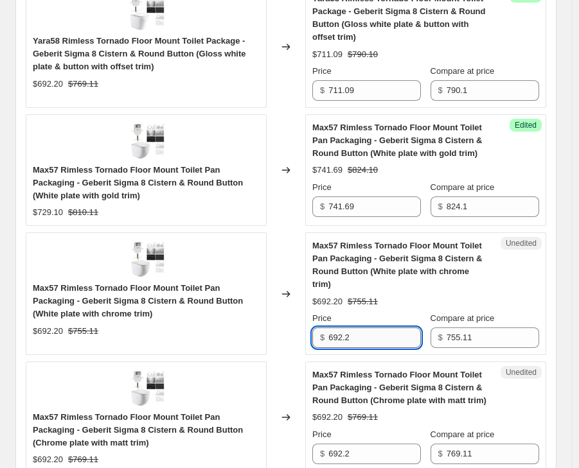
click at [355, 328] on input "692.2" at bounding box center [374, 338] width 93 height 21
paste input "720.09"
type input "720.09"
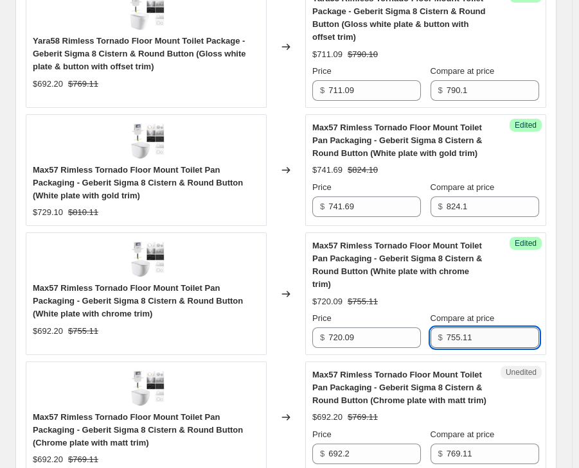
click at [470, 328] on input "755.11" at bounding box center [493, 338] width 93 height 21
paste input "800."
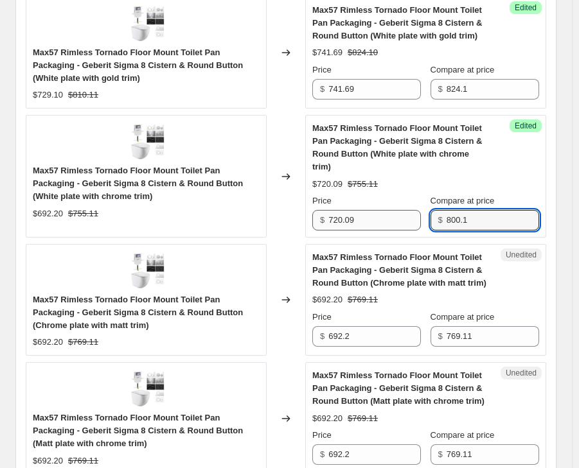
scroll to position [1349, 0]
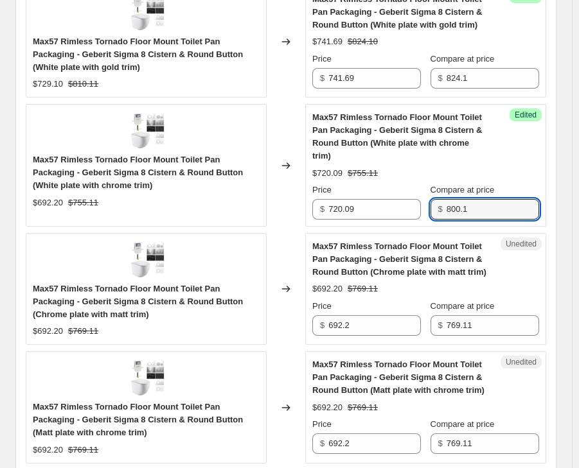
type input "800.1"
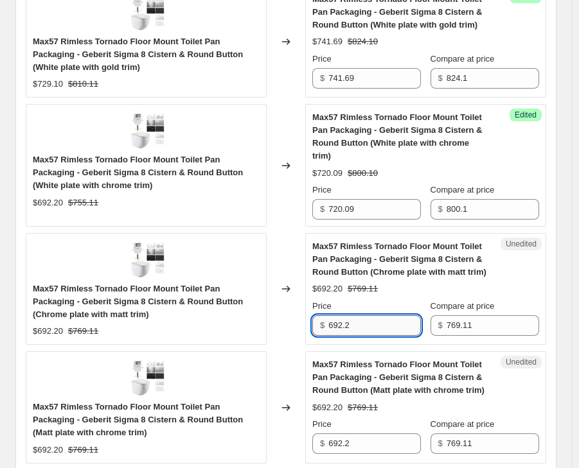
click at [359, 316] on input "692.2" at bounding box center [374, 326] width 93 height 21
paste input "720.09"
type input "720.09"
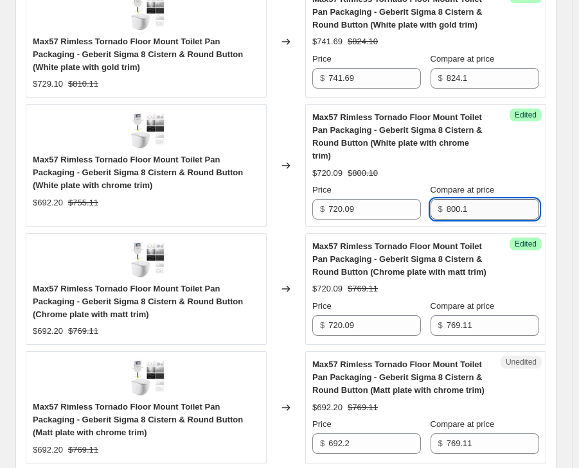
click at [488, 204] on input "800.1" at bounding box center [493, 209] width 93 height 21
click at [481, 316] on input "769.11" at bounding box center [493, 326] width 93 height 21
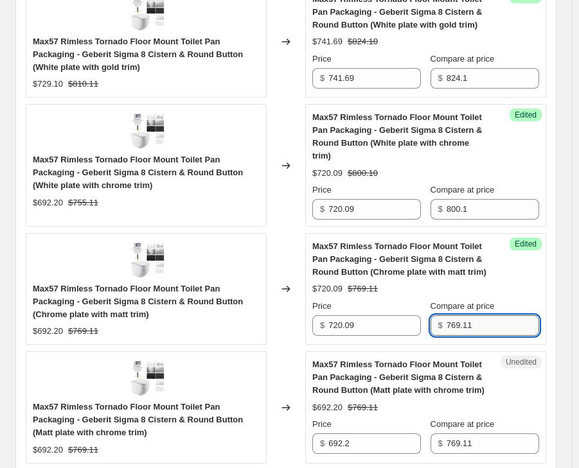
click at [481, 316] on input "769.11" at bounding box center [493, 326] width 93 height 21
paste input "800."
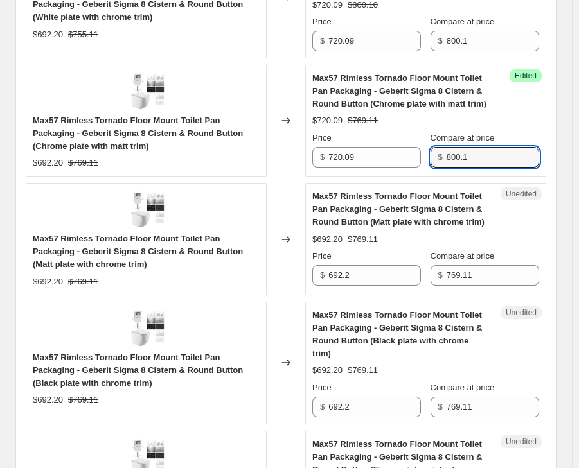
scroll to position [1542, 0]
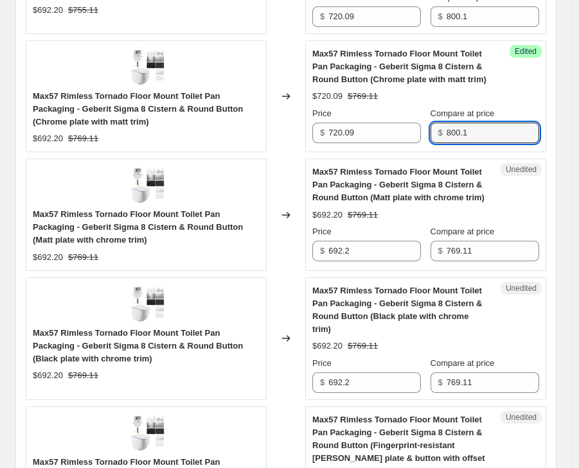
type input "800.1"
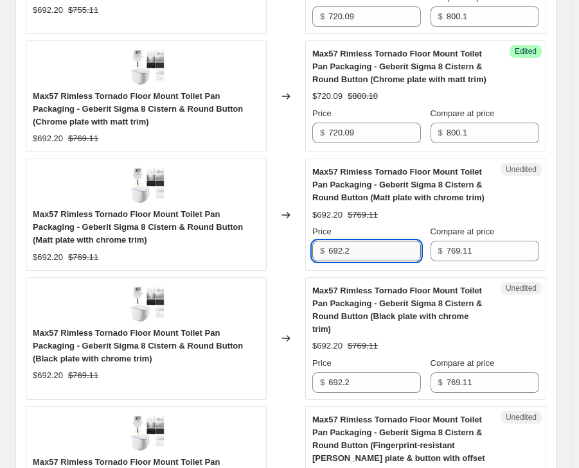
click at [364, 241] on input "692.2" at bounding box center [374, 251] width 93 height 21
paste input "720.09"
type input "720.09"
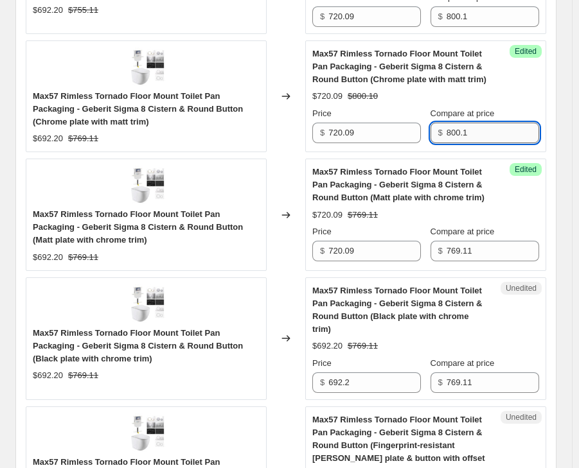
click at [491, 123] on input "800.1" at bounding box center [493, 133] width 93 height 21
type input "800.1"
click at [488, 242] on input "769.11" at bounding box center [493, 251] width 93 height 21
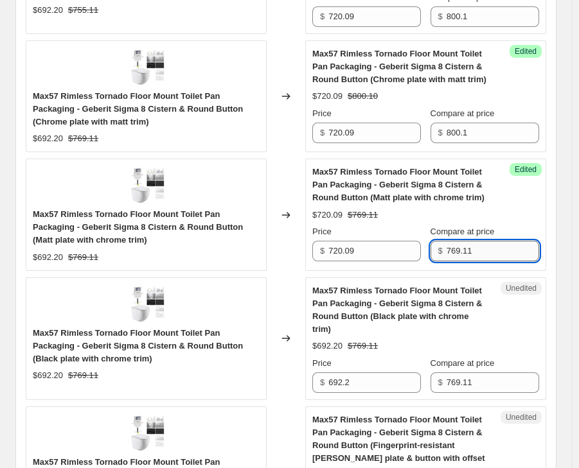
click at [488, 242] on input "769.11" at bounding box center [493, 251] width 93 height 21
paste input "800."
type input "800.1"
click at [449, 303] on span "Max57 Rimless Tornado Floor Mount Toilet Pan Packaging - Geberit Sigma 8 Cister…" at bounding box center [397, 310] width 170 height 48
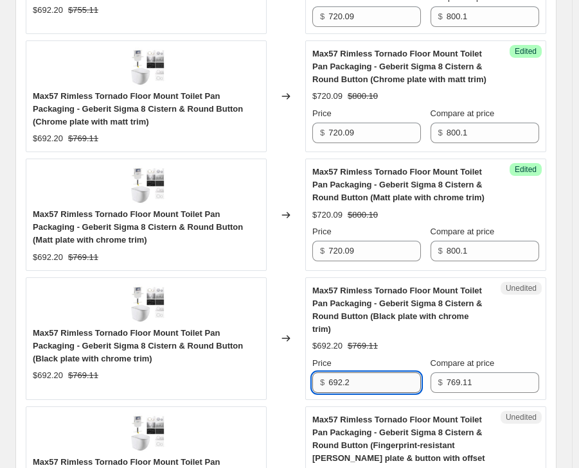
click at [360, 373] on input "692.2" at bounding box center [374, 383] width 93 height 21
paste input "720.09"
type input "720.09"
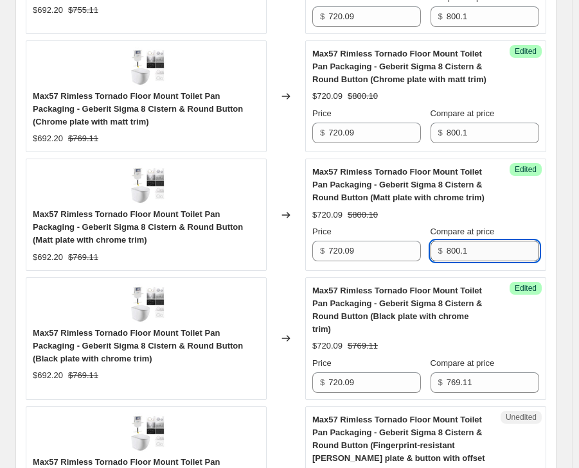
click at [484, 242] on input "800.1" at bounding box center [493, 251] width 93 height 21
click at [470, 373] on input "769.11" at bounding box center [493, 383] width 93 height 21
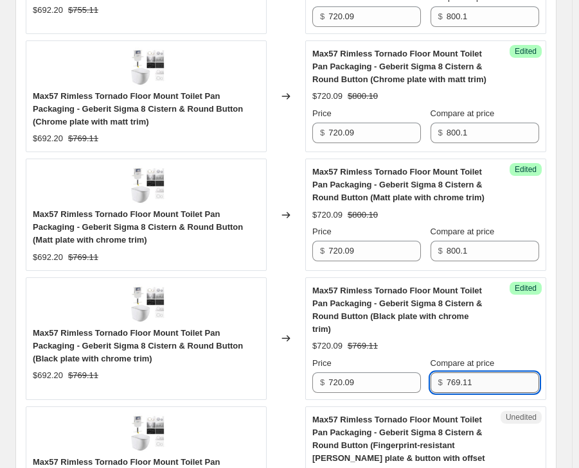
click at [470, 373] on input "769.11" at bounding box center [493, 383] width 93 height 21
paste input "800."
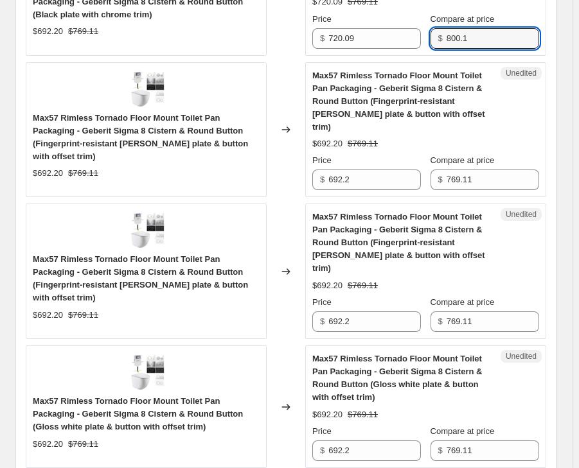
scroll to position [1863, 0]
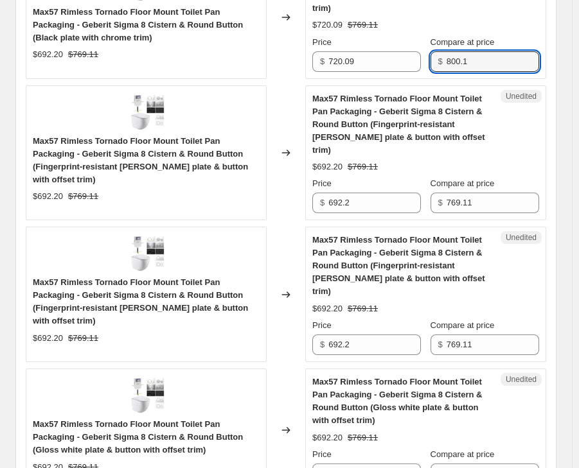
type input "800.1"
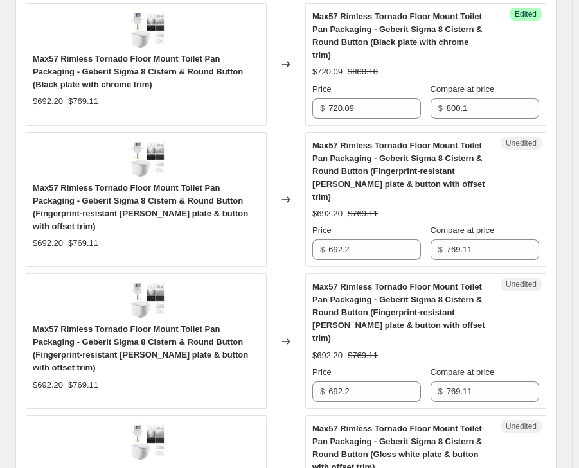
scroll to position [1799, 0]
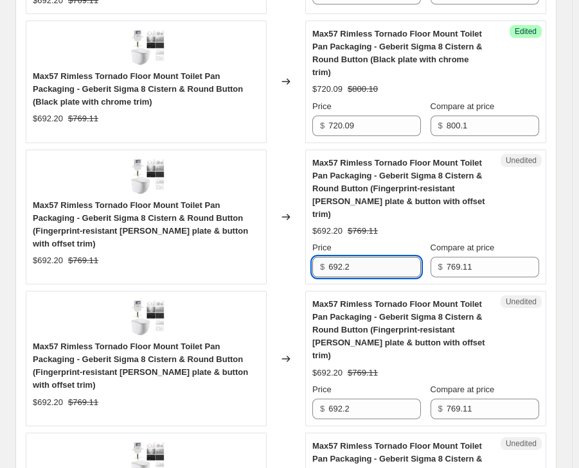
click at [366, 257] on input "692.2" at bounding box center [374, 267] width 93 height 21
paste input "711.09"
type input "711.09"
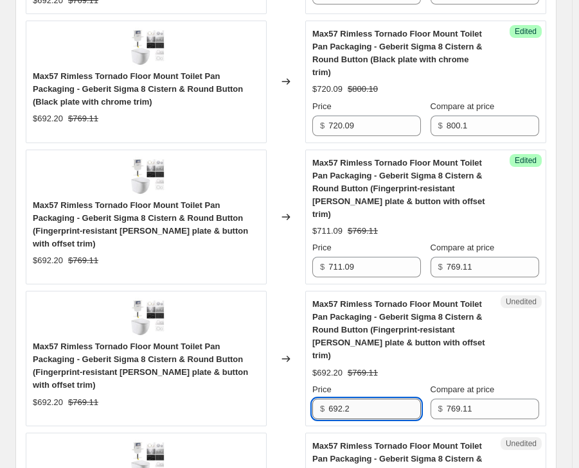
click at [363, 399] on input "692.2" at bounding box center [374, 409] width 93 height 21
paste input "711.09"
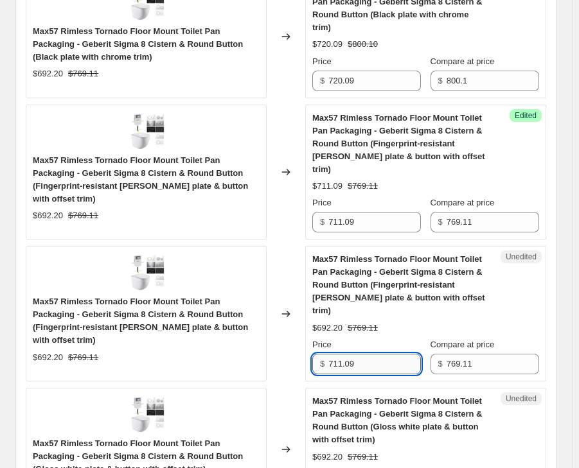
scroll to position [1863, 0]
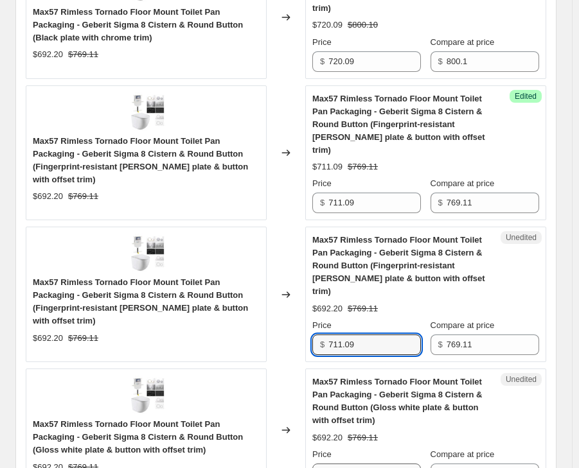
type input "711.09"
click at [348, 464] on input "692.2" at bounding box center [374, 474] width 93 height 21
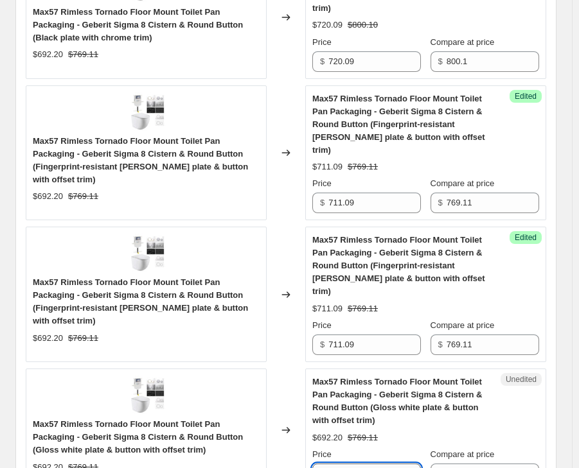
click at [348, 464] on input "692.2" at bounding box center [374, 474] width 93 height 21
paste input "711.09"
type input "711.09"
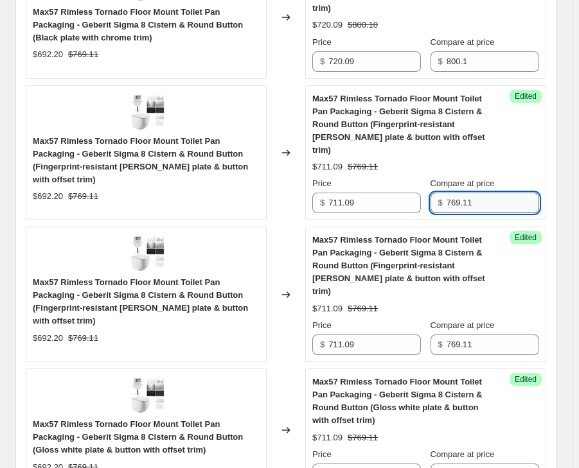
click at [476, 193] on input "769.11" at bounding box center [493, 203] width 93 height 21
paste input "90."
type input "790.1"
click at [471, 335] on input "769.11" at bounding box center [493, 345] width 93 height 21
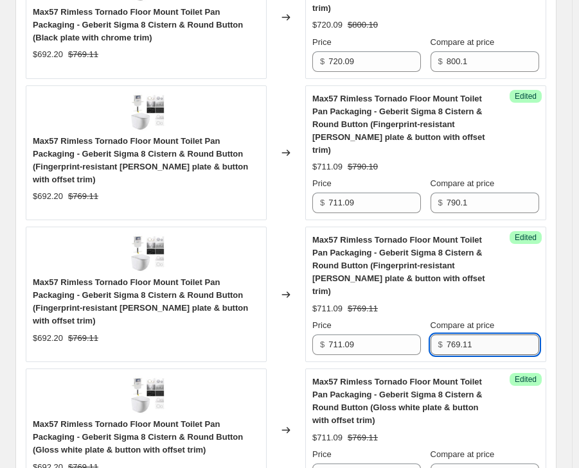
click at [471, 335] on input "769.11" at bounding box center [493, 345] width 93 height 21
paste input "90."
type input "790.1"
click at [476, 464] on input "769.11" at bounding box center [493, 474] width 93 height 21
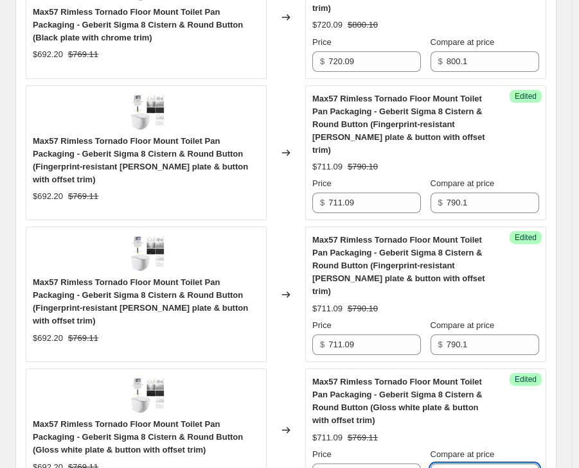
paste input "90."
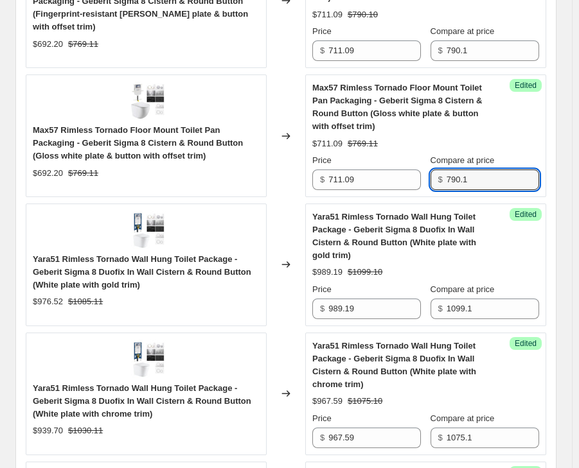
scroll to position [2185, 0]
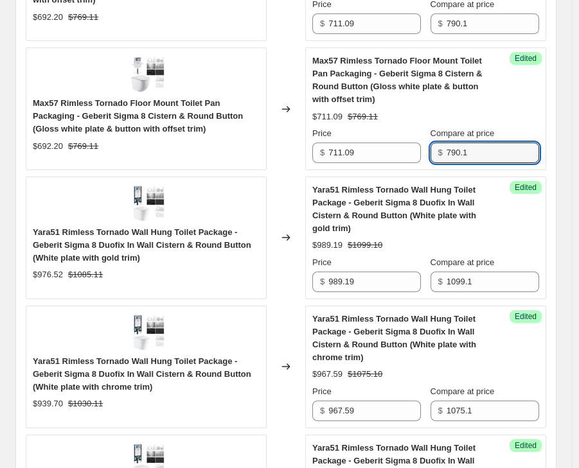
type input "790.1"
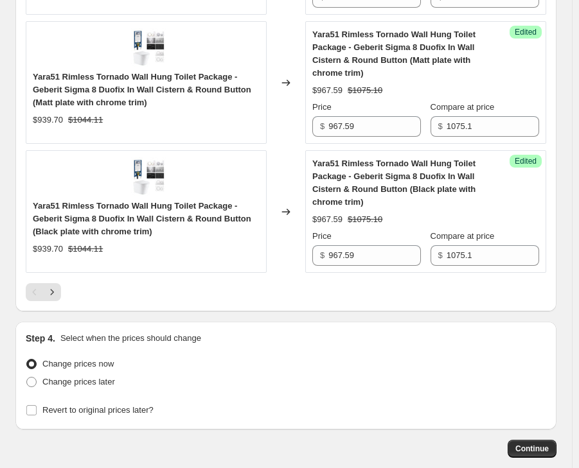
scroll to position [2746, 0]
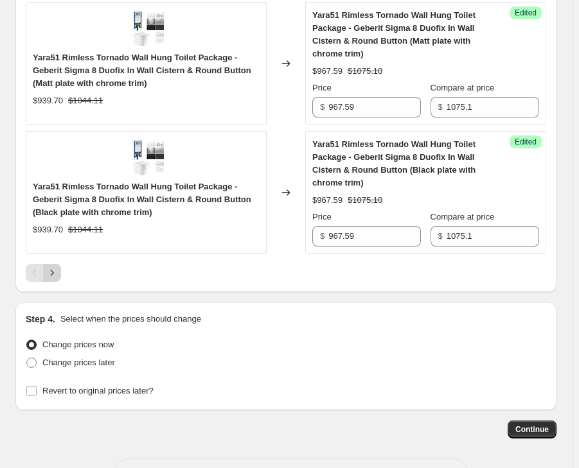
click at [54, 267] on icon "Next" at bounding box center [52, 273] width 13 height 13
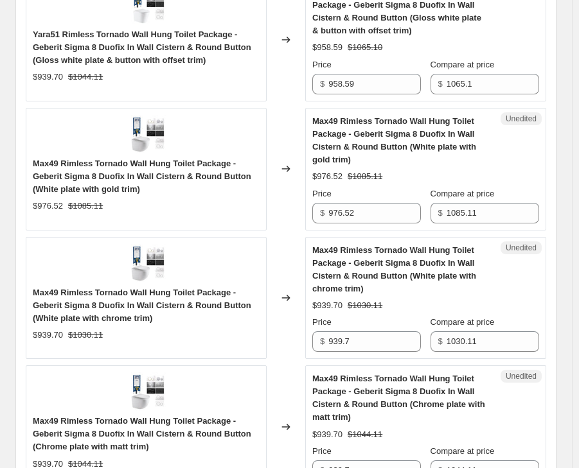
scroll to position [704, 0]
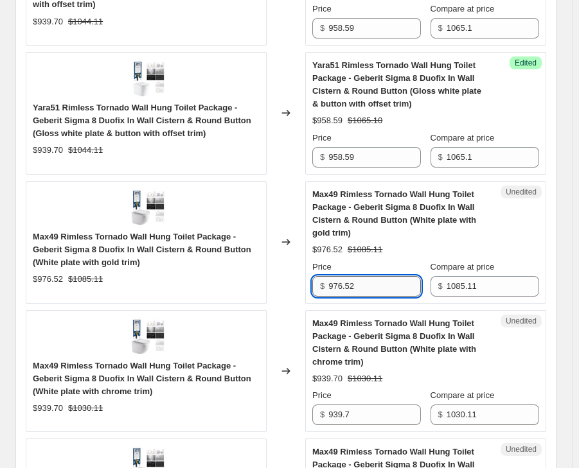
click at [355, 289] on input "976.52" at bounding box center [374, 286] width 93 height 21
paste input "89.19"
type input "989.19"
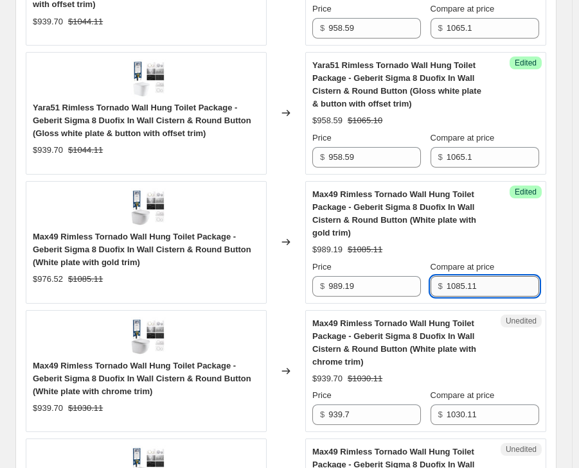
click at [477, 287] on input "1085.11" at bounding box center [493, 286] width 93 height 21
paste input "99."
type input "1099.1"
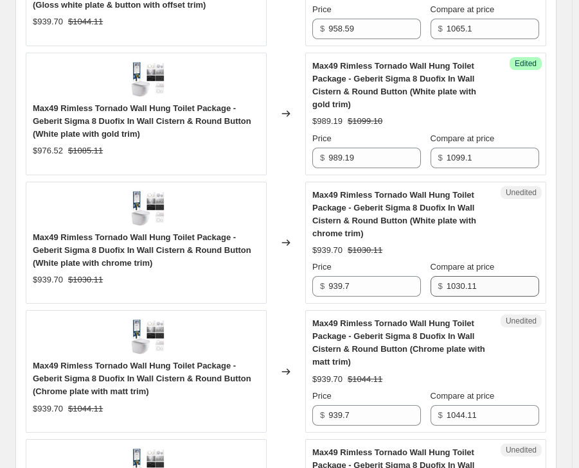
scroll to position [896, 0]
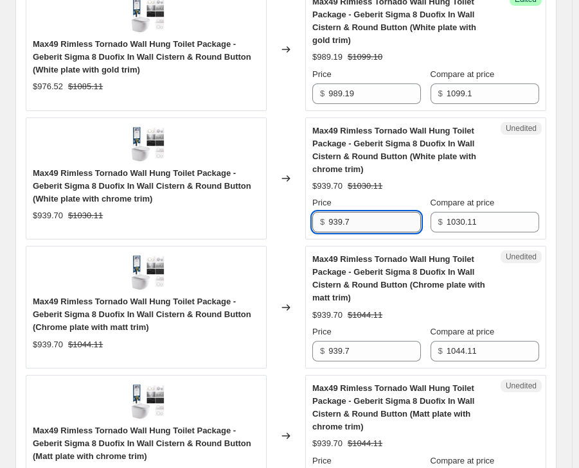
click at [359, 225] on input "939.7" at bounding box center [374, 222] width 93 height 21
paste input "67.59"
type input "967.59"
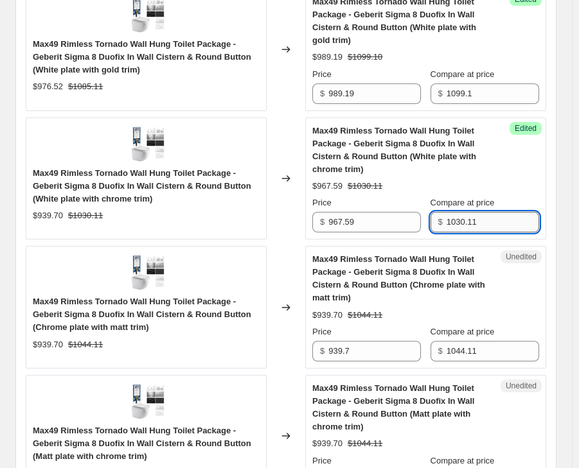
click at [460, 222] on input "1030.11" at bounding box center [493, 222] width 93 height 21
paste input "75."
type input "1075.1"
click at [414, 142] on span "Max49 Rimless Tornado Wall Hung Toilet Package - Geberit Sigma 8 Duofix In Wall…" at bounding box center [394, 150] width 164 height 48
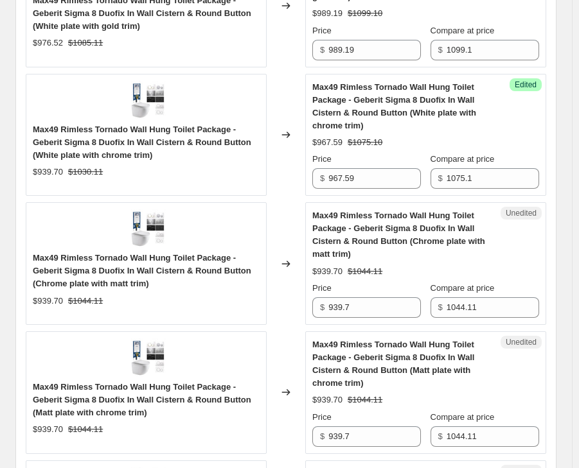
scroll to position [961, 0]
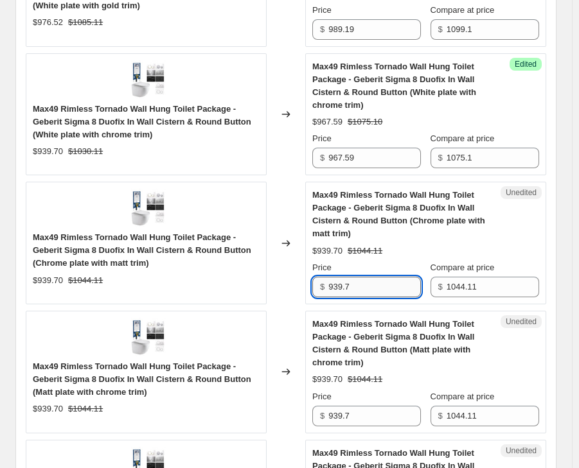
click at [368, 291] on input "939.7" at bounding box center [374, 287] width 93 height 21
paste input "67.59"
type input "967.59"
click at [350, 414] on input "939.7" at bounding box center [374, 416] width 93 height 21
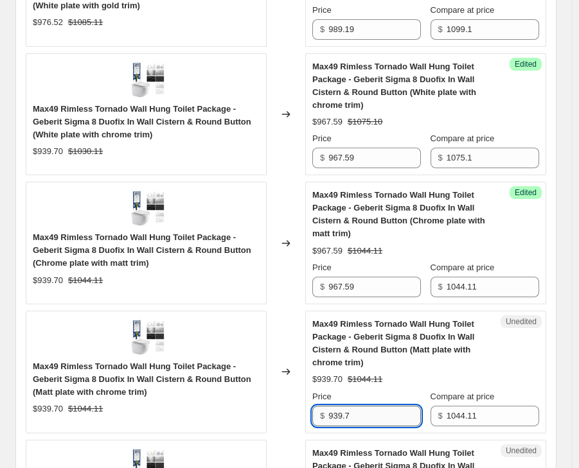
click at [350, 414] on input "939.7" at bounding box center [374, 416] width 93 height 21
paste input "67.59"
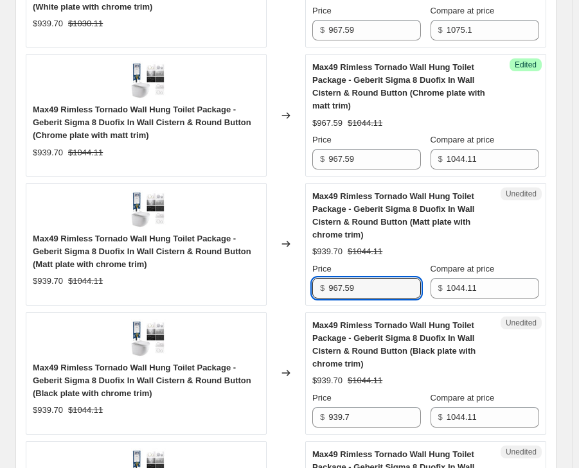
scroll to position [1089, 0]
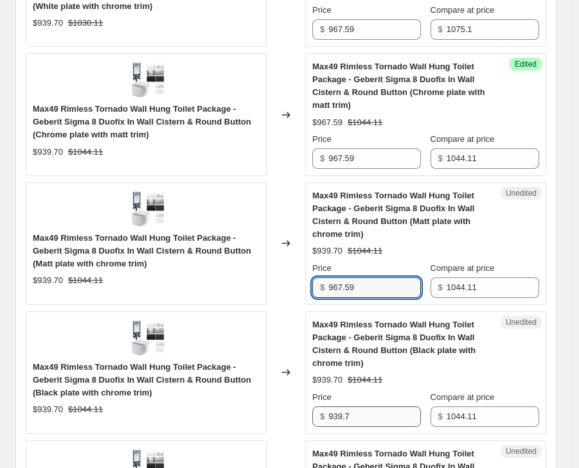
type input "967.59"
click at [353, 413] on input "939.7" at bounding box center [374, 417] width 93 height 21
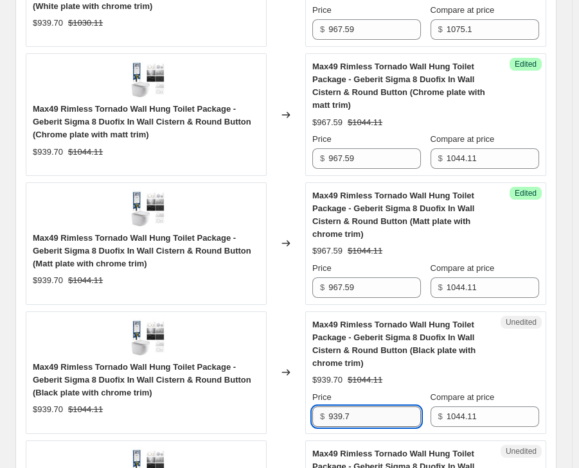
click at [353, 413] on input "939.7" at bounding box center [374, 417] width 93 height 21
paste input "67.59"
type input "967.59"
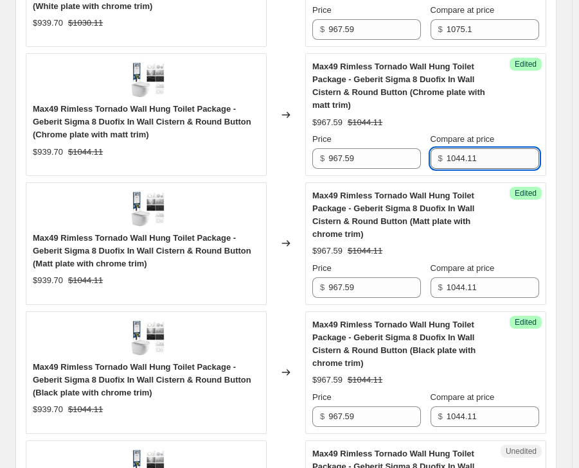
click at [493, 161] on input "1044.11" at bounding box center [493, 158] width 93 height 21
paste input "75."
type input "1075.1"
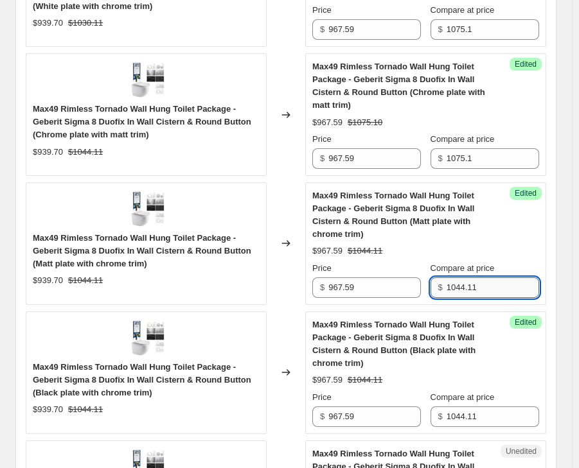
click at [484, 287] on input "1044.11" at bounding box center [493, 288] width 93 height 21
paste input "75."
type input "1075.1"
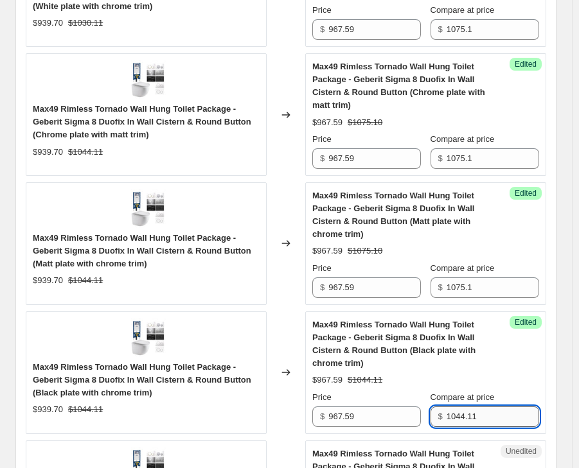
click at [480, 410] on input "1044.11" at bounding box center [493, 417] width 93 height 21
paste input "75."
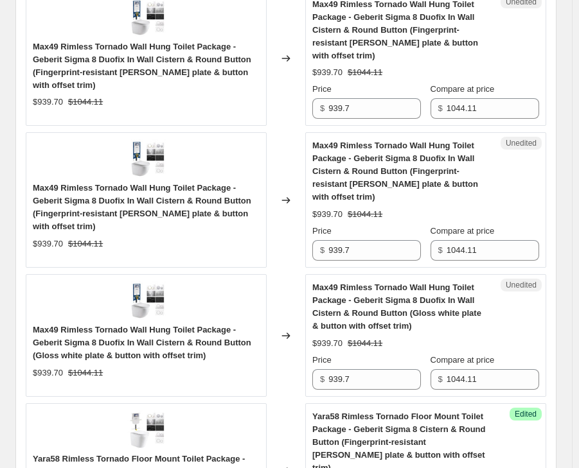
scroll to position [1475, 0]
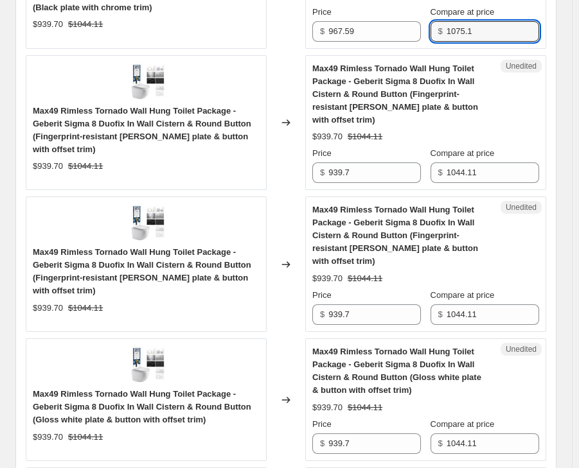
type input "1075.1"
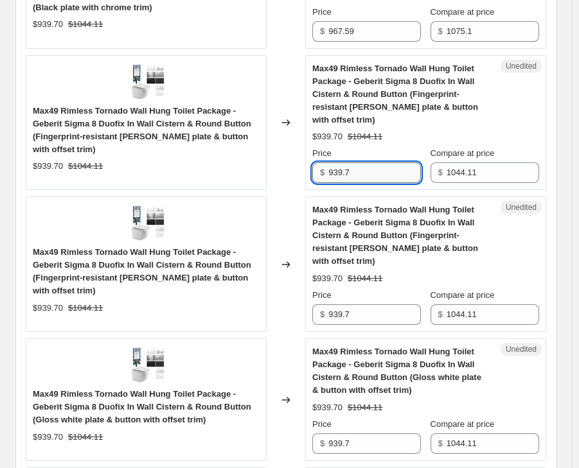
click at [360, 172] on input "939.7" at bounding box center [374, 173] width 93 height 21
paste input "58.59"
type input "958.59"
click at [381, 321] on input "939.7" at bounding box center [374, 315] width 93 height 21
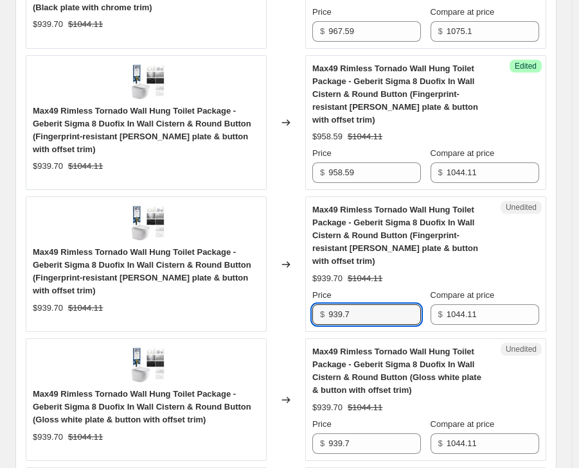
paste input "958.59"
drag, startPoint x: 373, startPoint y: 319, endPoint x: 279, endPoint y: 304, distance: 95.6
click at [279, 304] on div "Max49 Rimless Tornado Wall Hung Toilet Package - Geberit Sigma 8 Duofix In Wall…" at bounding box center [286, 265] width 520 height 136
paste input "58.59"
type input "958.59"
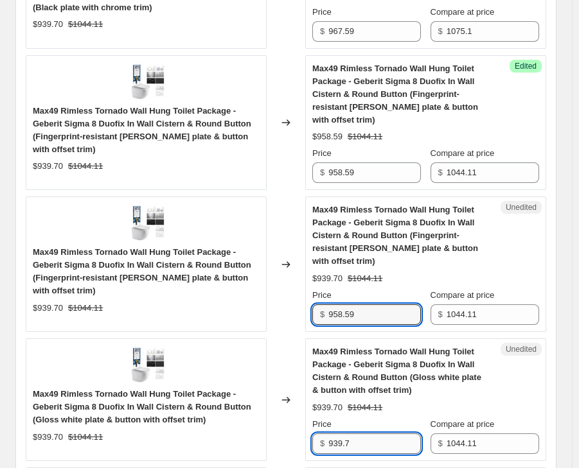
click at [366, 450] on input "939.7" at bounding box center [374, 444] width 93 height 21
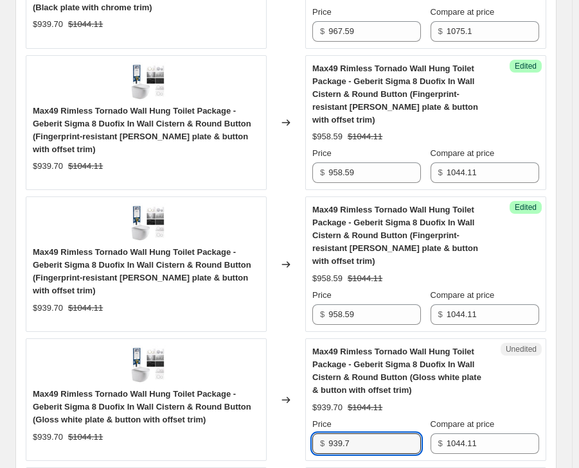
paste input "58.59"
type input "958.59"
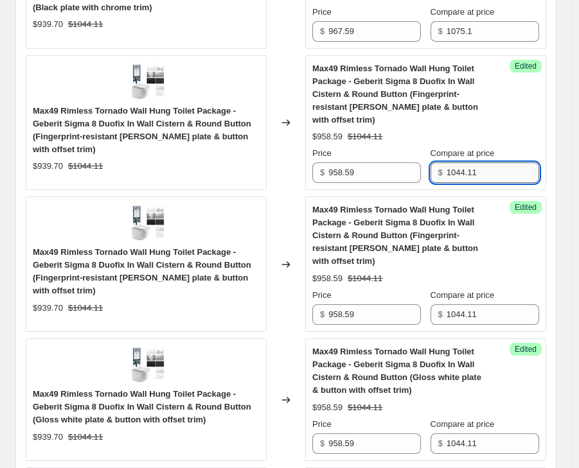
click at [482, 167] on input "1044.11" at bounding box center [493, 173] width 93 height 21
paste input "65."
type input "1065.1"
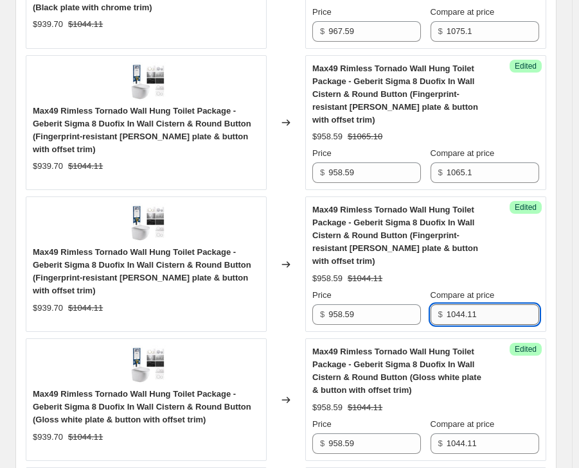
click at [475, 322] on input "1044.11" at bounding box center [493, 315] width 93 height 21
paste input "65."
type input "1065.1"
click at [471, 449] on input "1044.11" at bounding box center [493, 444] width 93 height 21
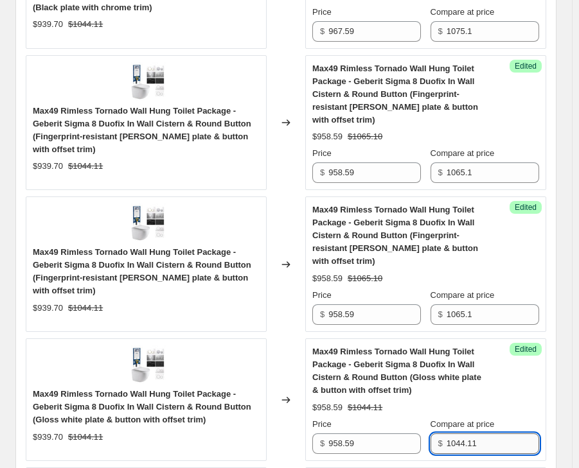
click at [471, 449] on input "1044.11" at bounding box center [493, 444] width 93 height 21
paste input "65."
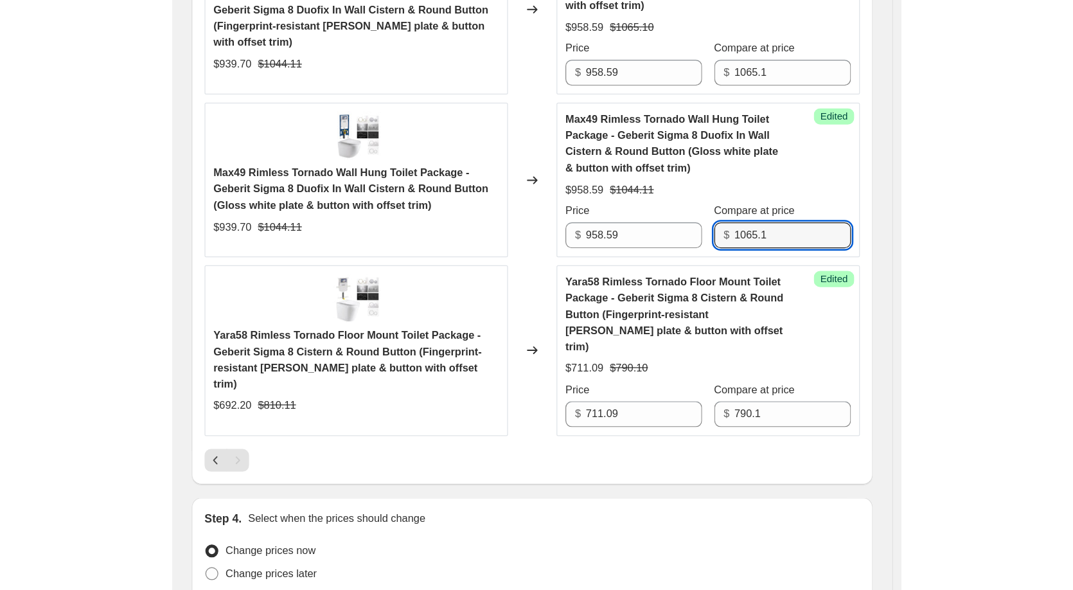
scroll to position [1572, 0]
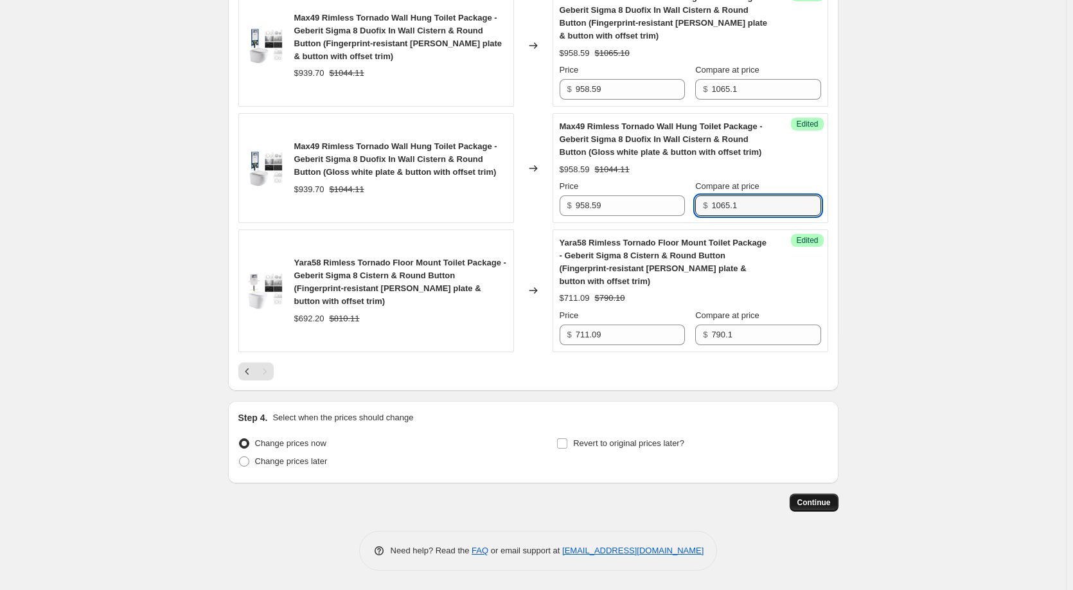
type input "1065.1"
click at [819, 506] on span "Continue" at bounding box center [813, 502] width 33 height 10
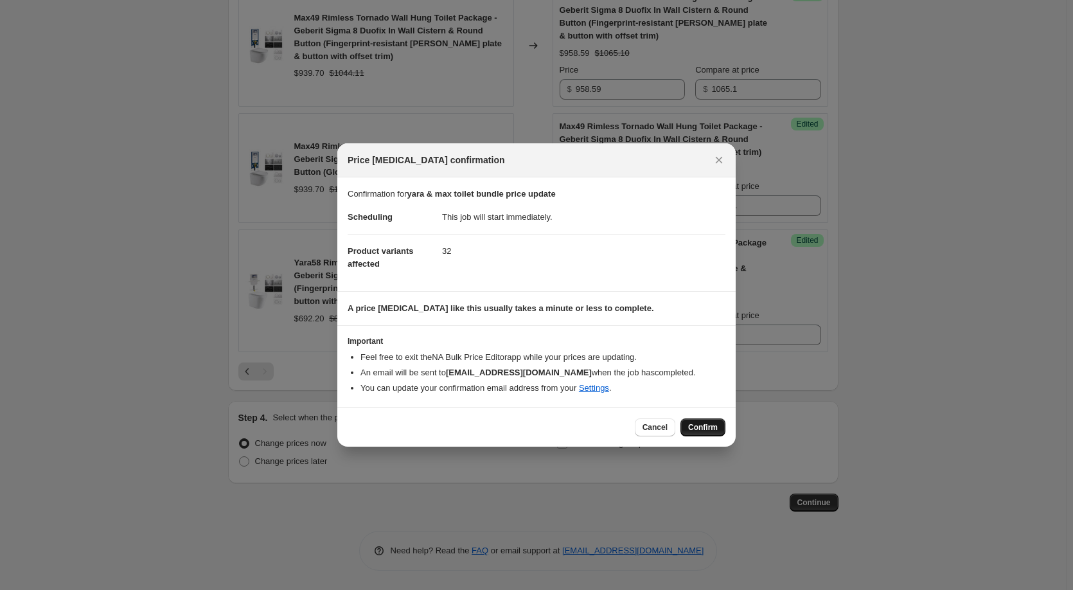
click at [697, 423] on span "Confirm" at bounding box center [703, 427] width 30 height 10
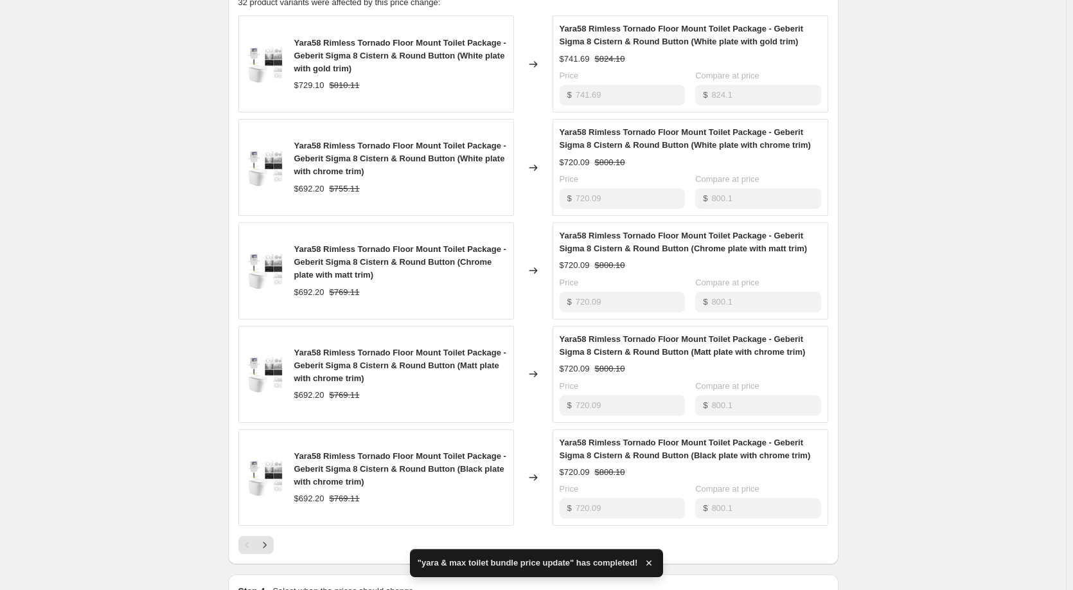
scroll to position [724, 0]
